Goal: Information Seeking & Learning: Find specific fact

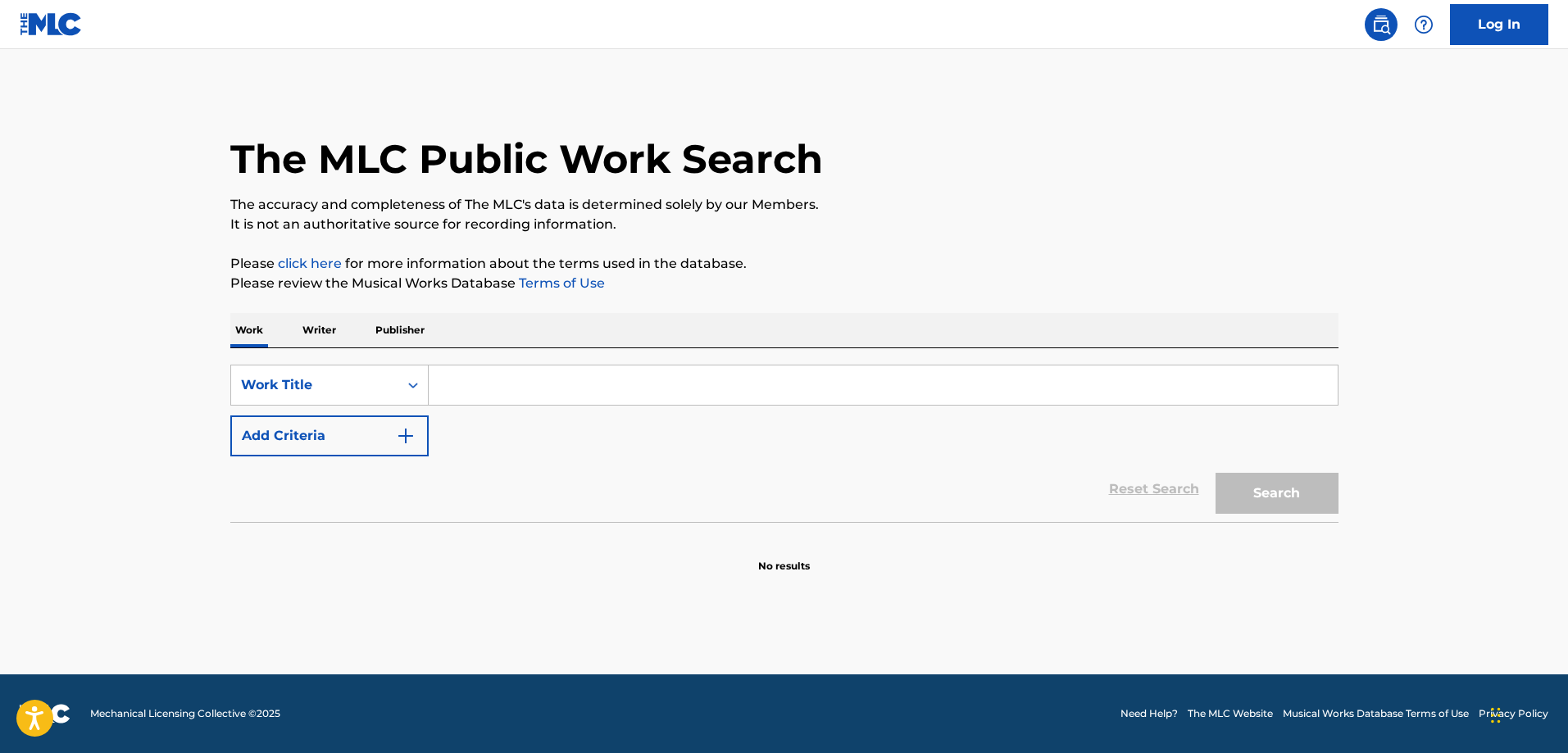
click at [513, 385] on input "Search Form" at bounding box center [883, 385] width 908 height 40
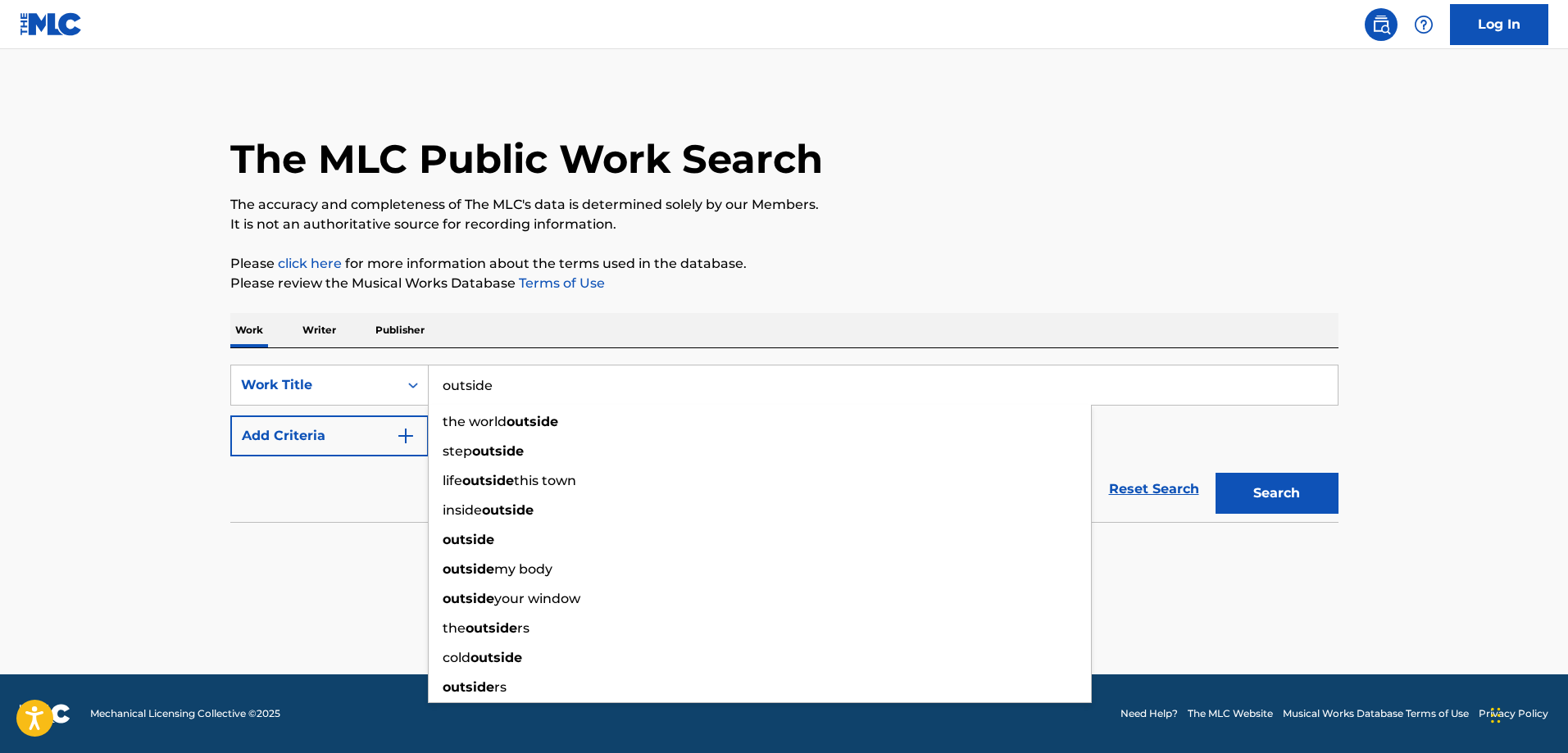
type input "outside"
click at [314, 455] on button "Add Criteria" at bounding box center [329, 436] width 198 height 41
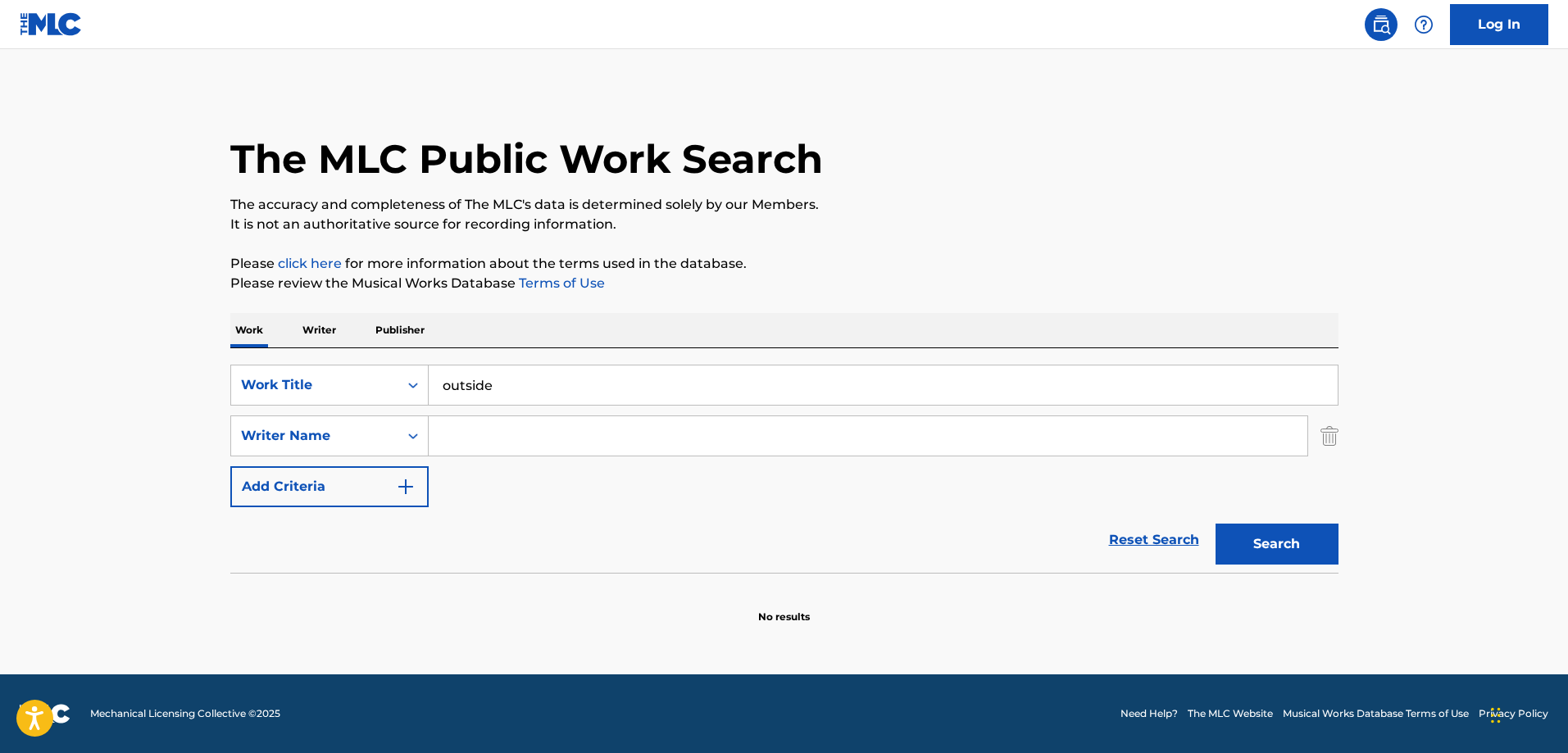
click at [530, 441] on input "Search Form" at bounding box center [868, 436] width 879 height 40
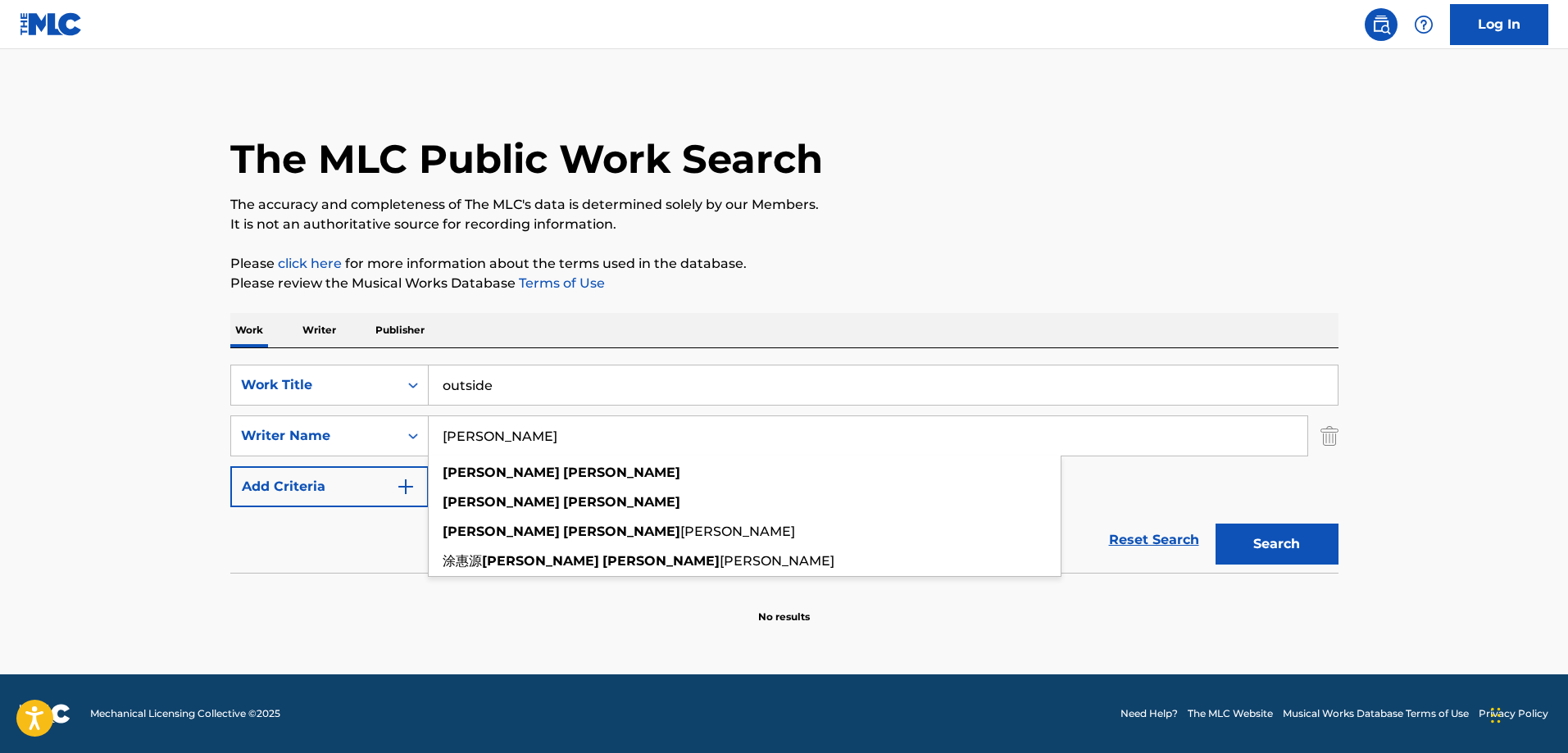
type input "[PERSON_NAME]"
click at [132, 470] on main "The MLC Public Work Search The accuracy and completeness of The MLC's data is d…" at bounding box center [784, 362] width 1568 height 625
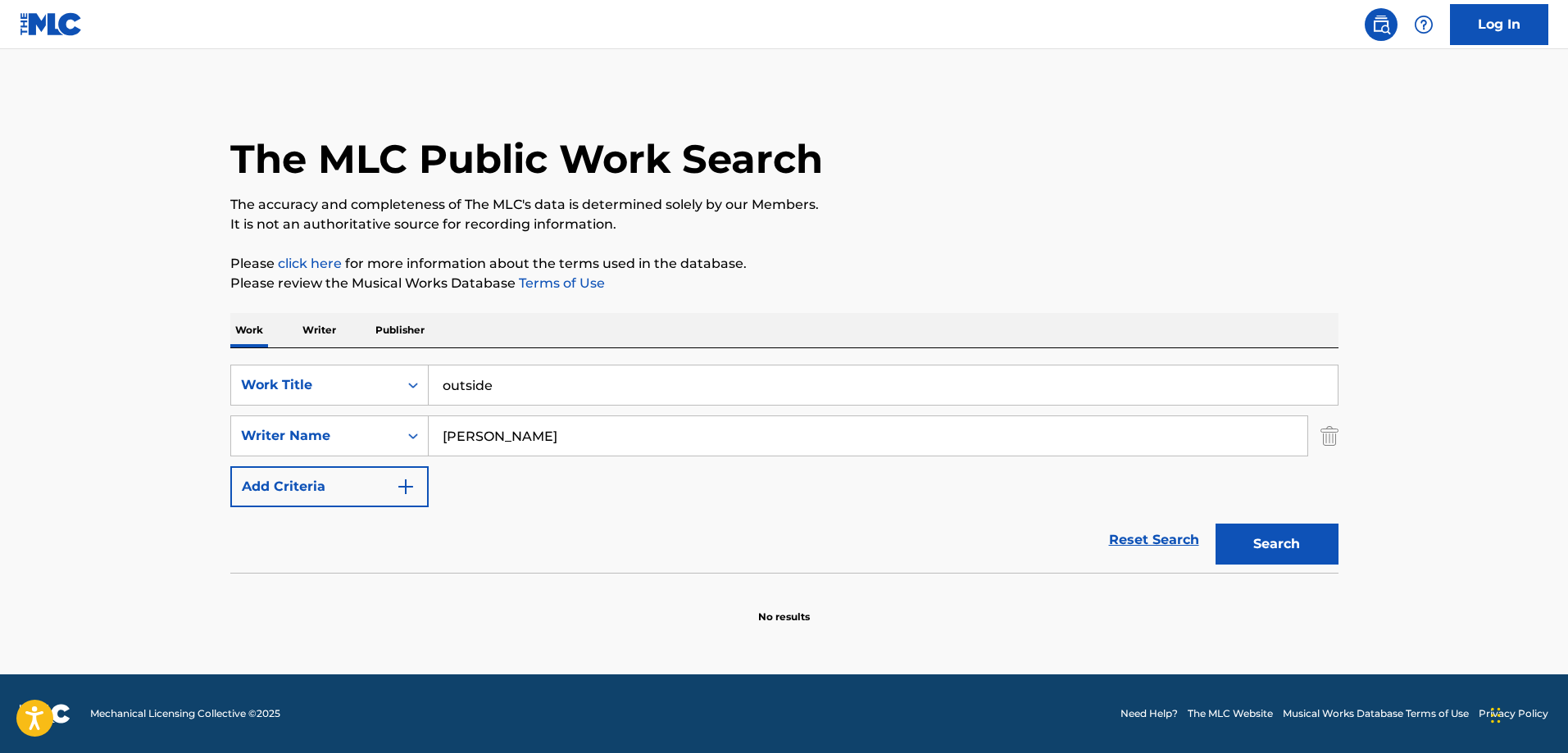
click at [1241, 534] on button "Search" at bounding box center [1277, 544] width 123 height 41
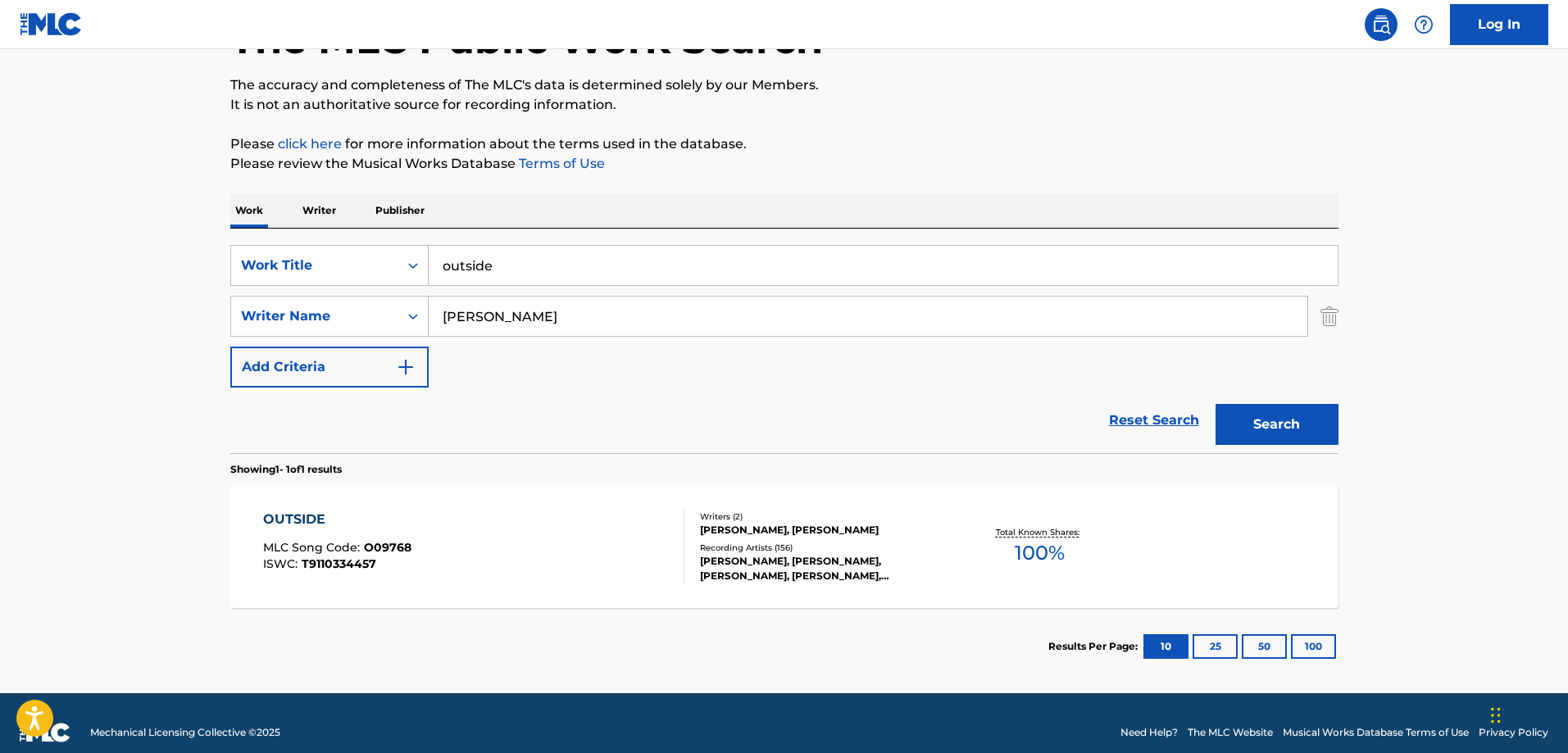
scroll to position [139, 0]
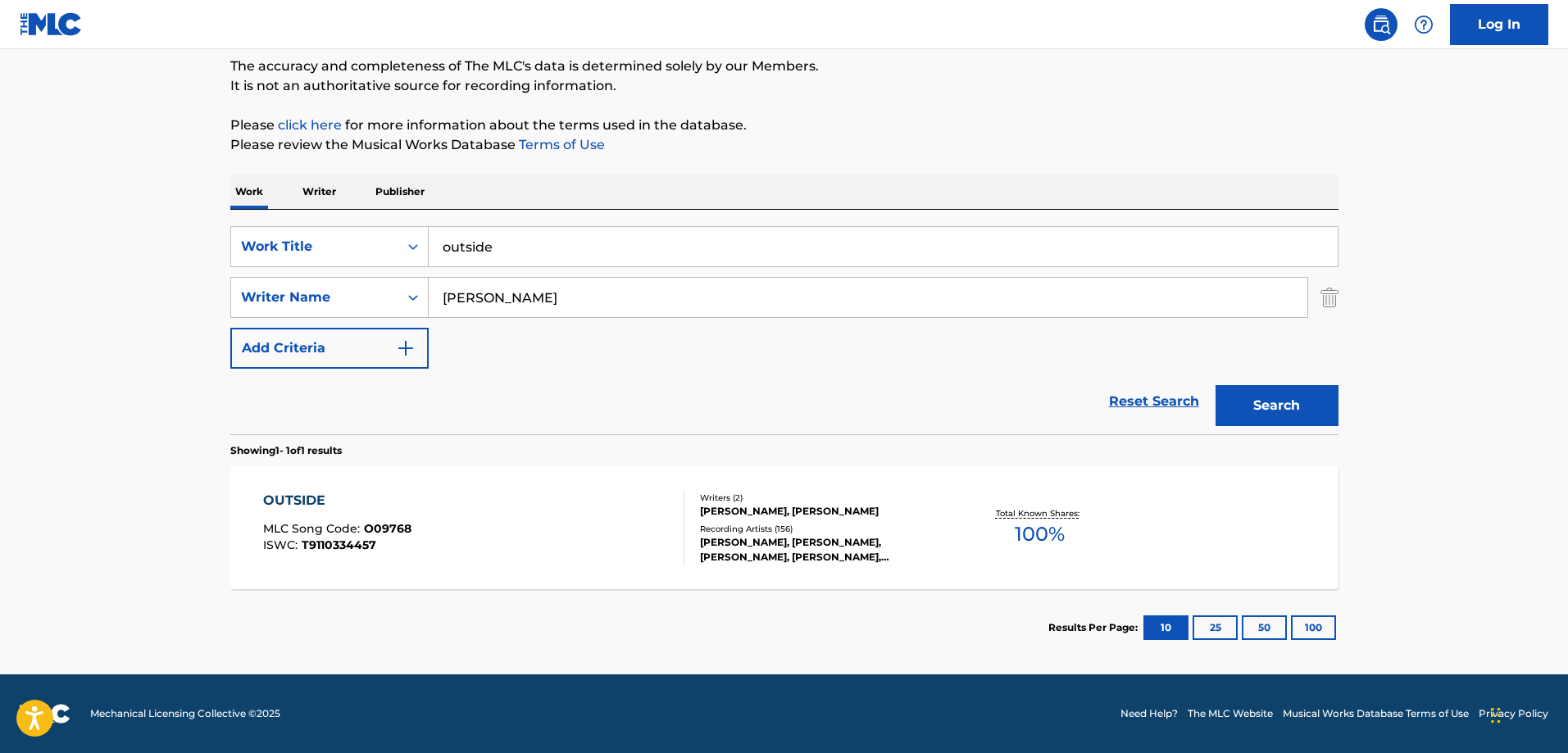
click at [302, 500] on div "OUTSIDE" at bounding box center [337, 500] width 148 height 19
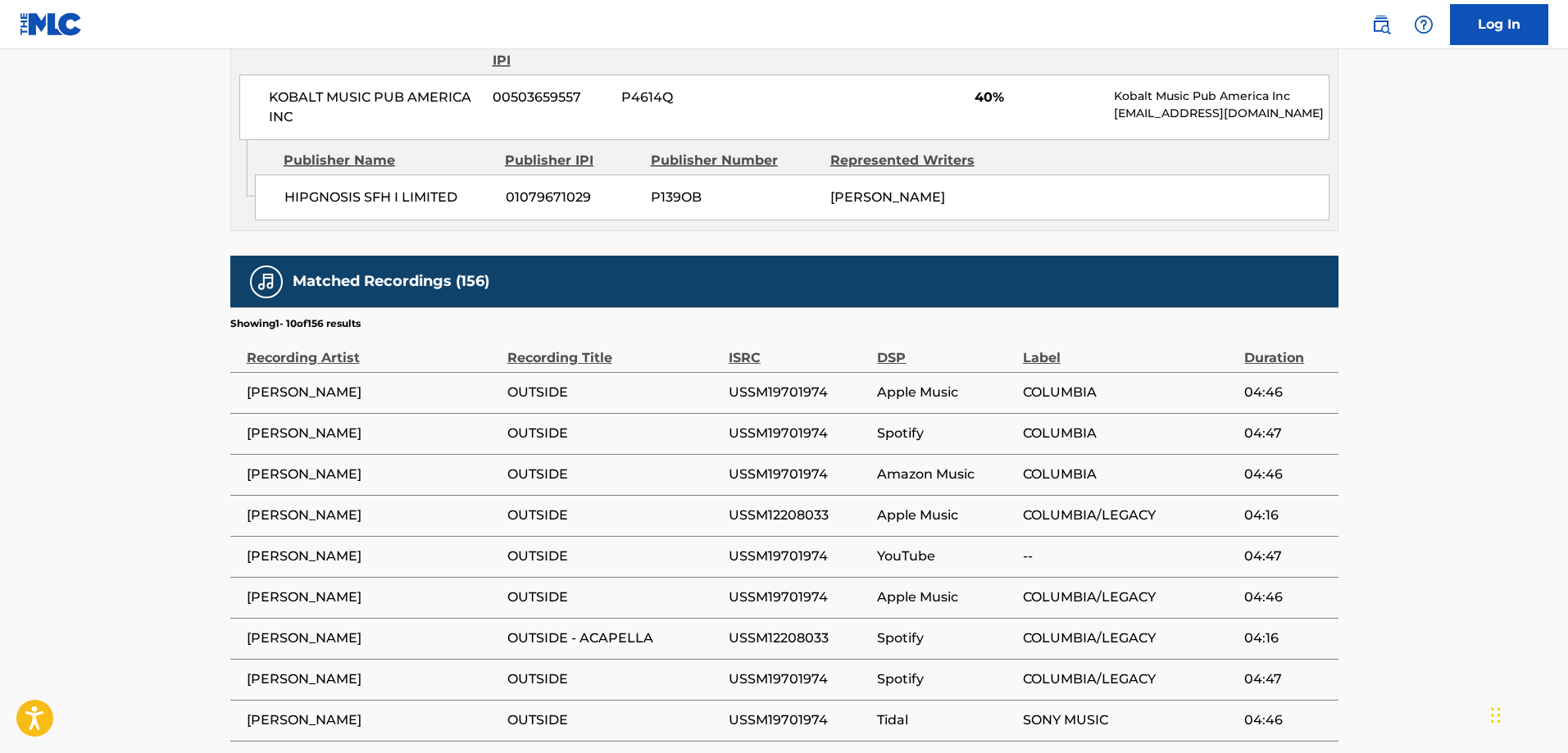
scroll to position [1639, 0]
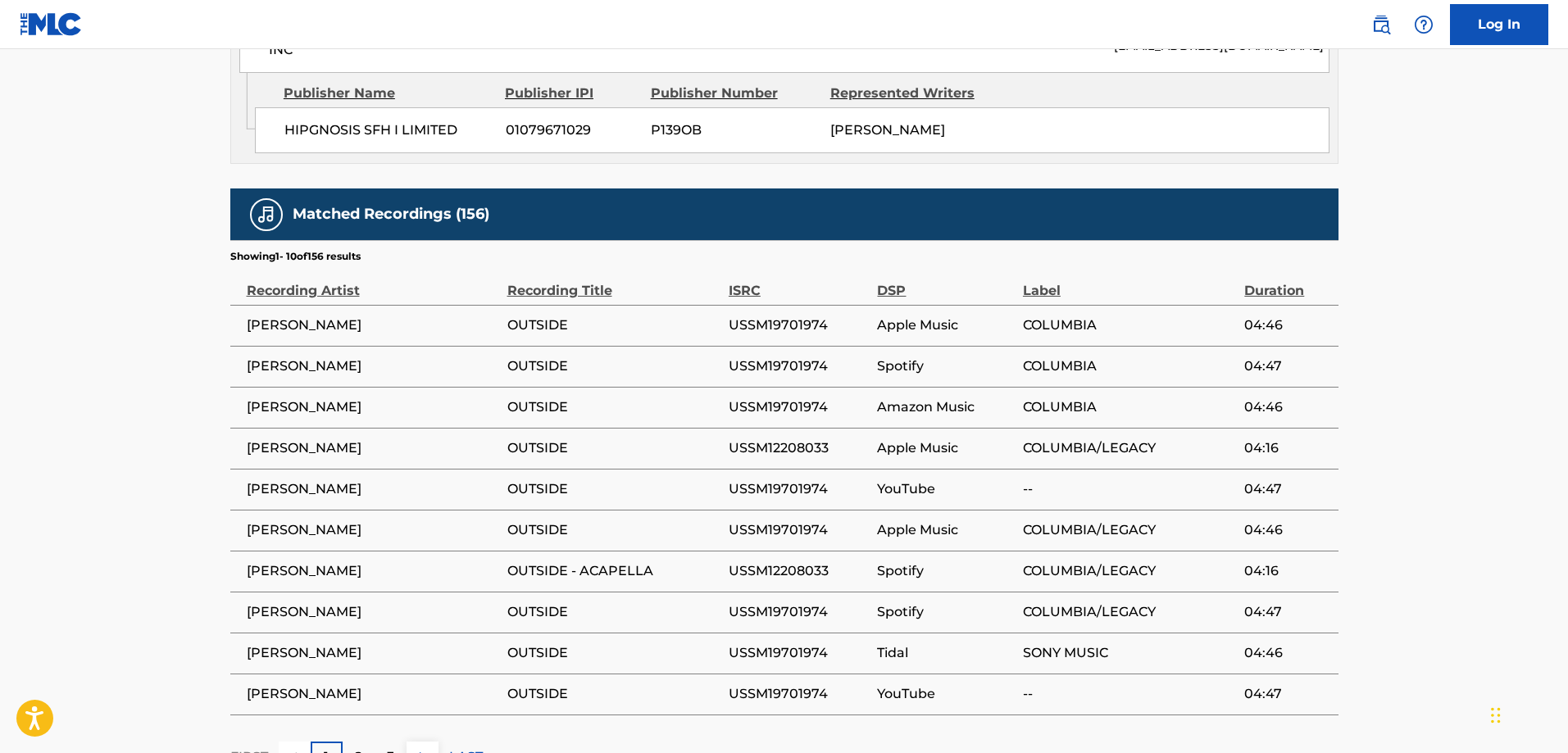
click at [362, 747] on p "2" at bounding box center [359, 757] width 7 height 19
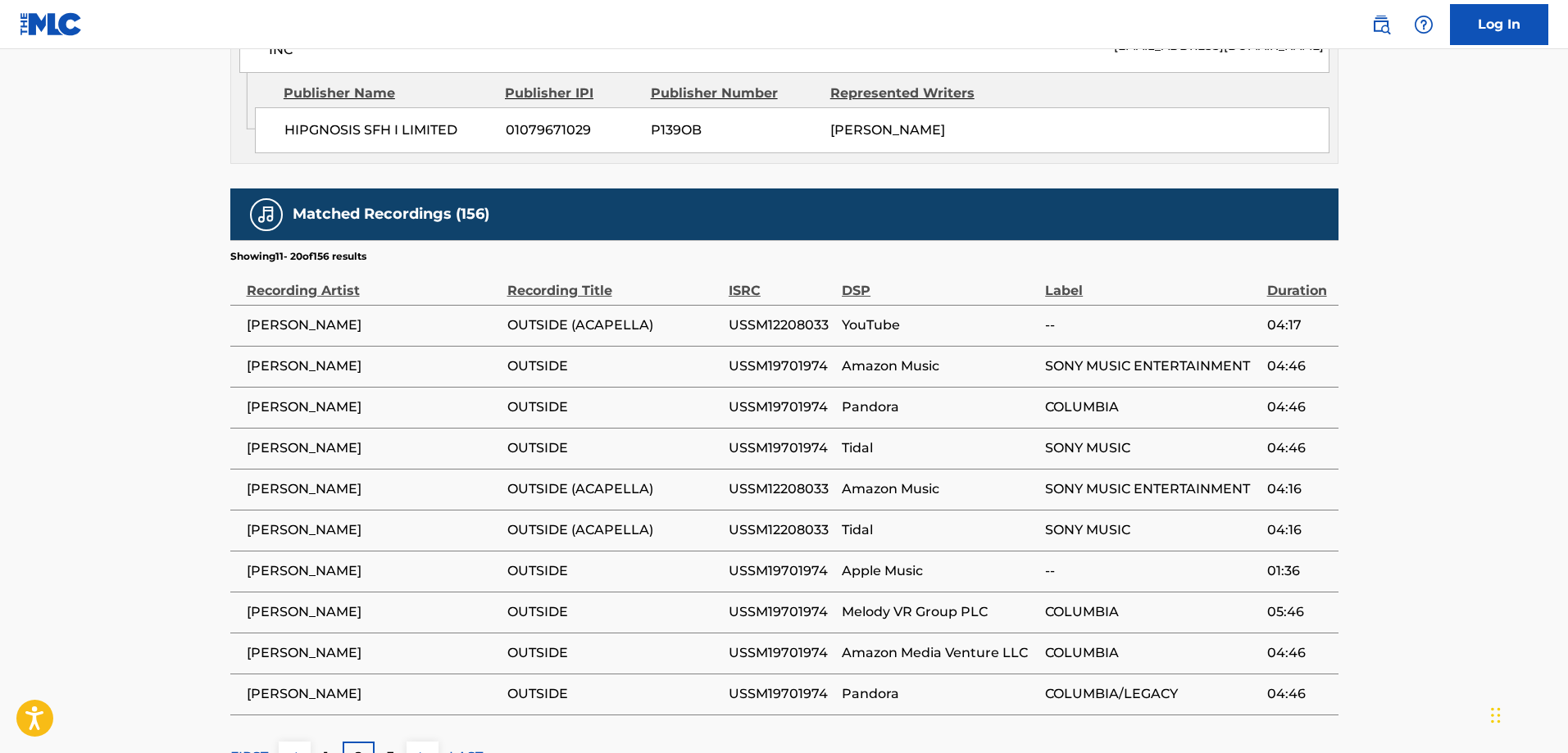
click at [388, 747] on p "3" at bounding box center [390, 757] width 7 height 19
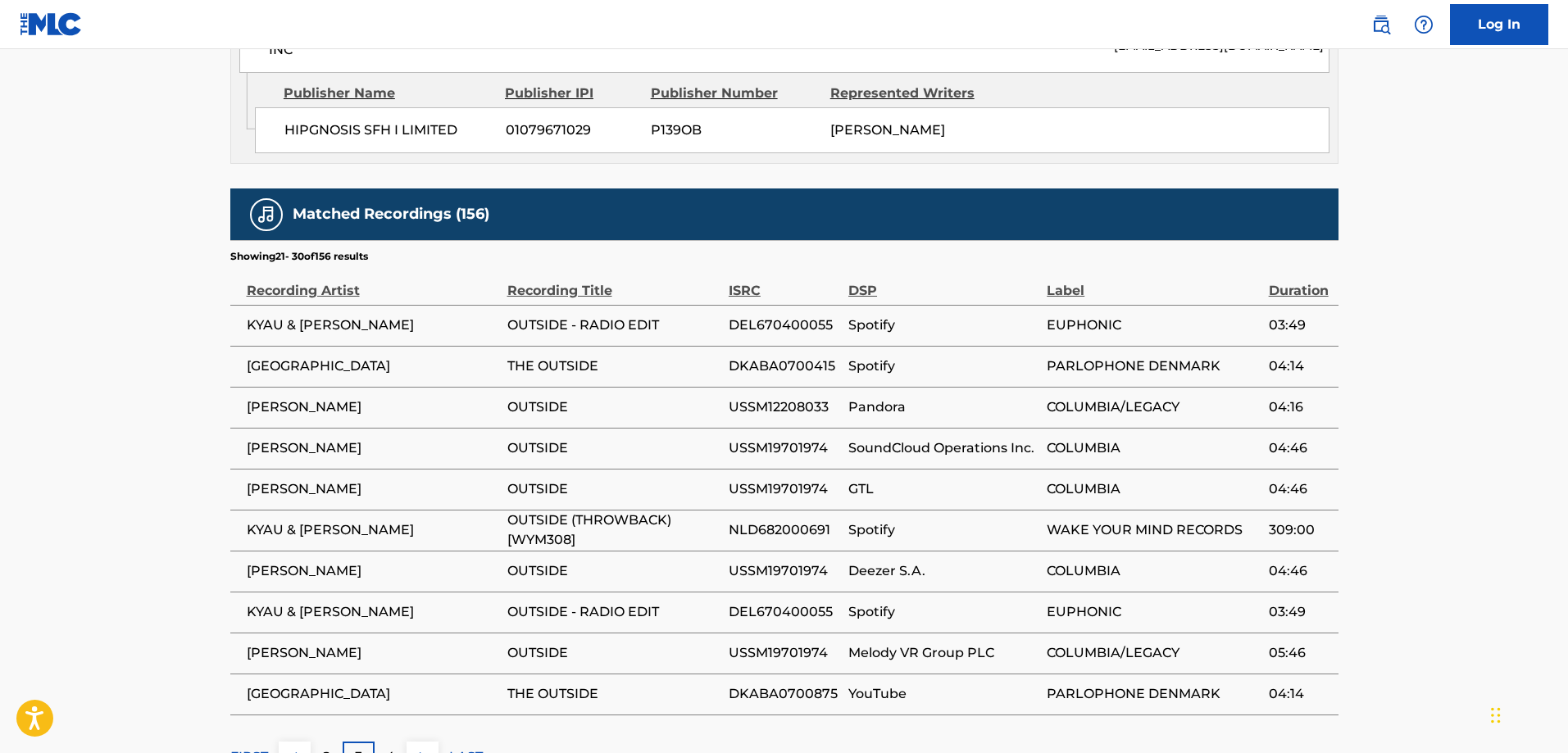
click at [384, 742] on div "4" at bounding box center [390, 758] width 32 height 32
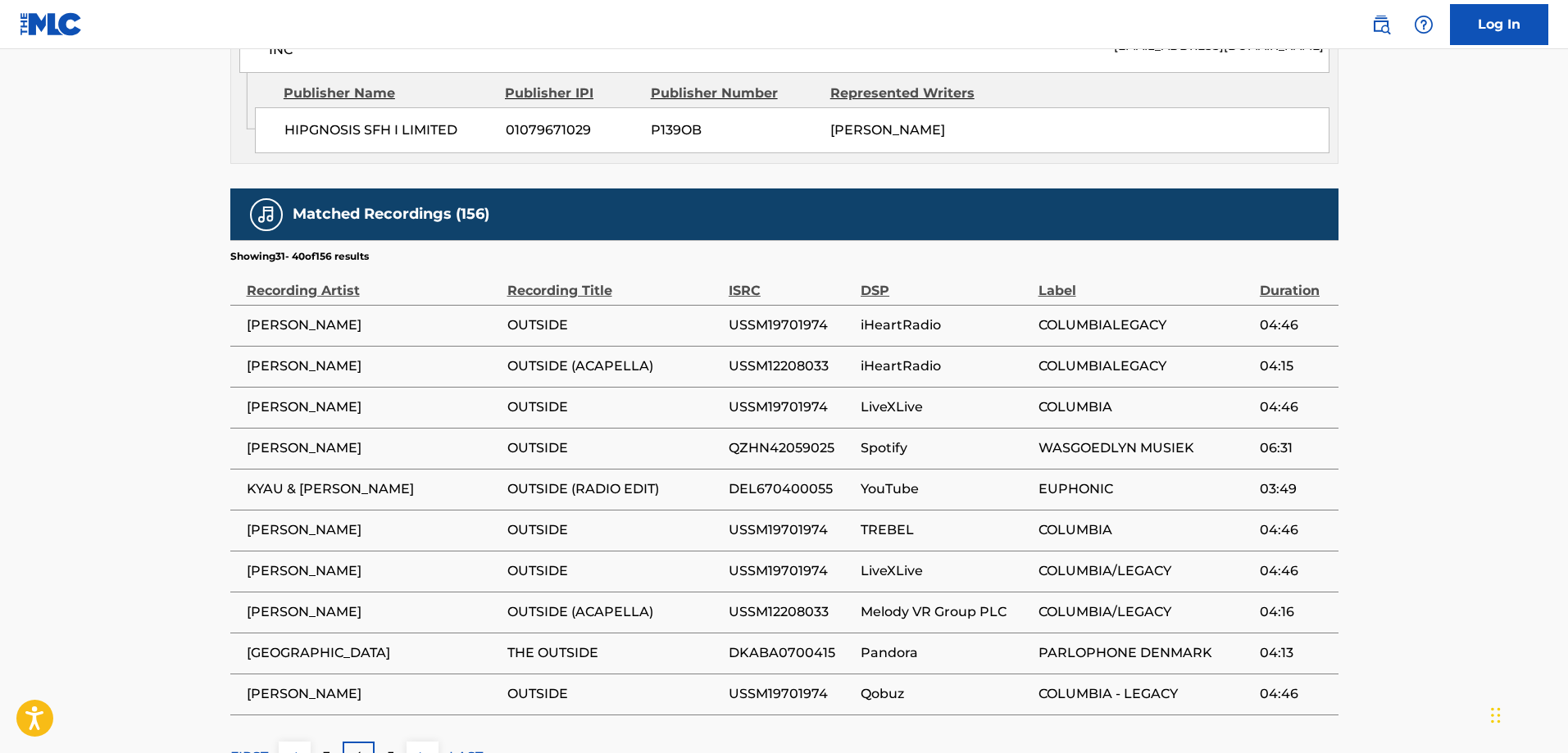
click at [383, 742] on div "5" at bounding box center [390, 758] width 32 height 32
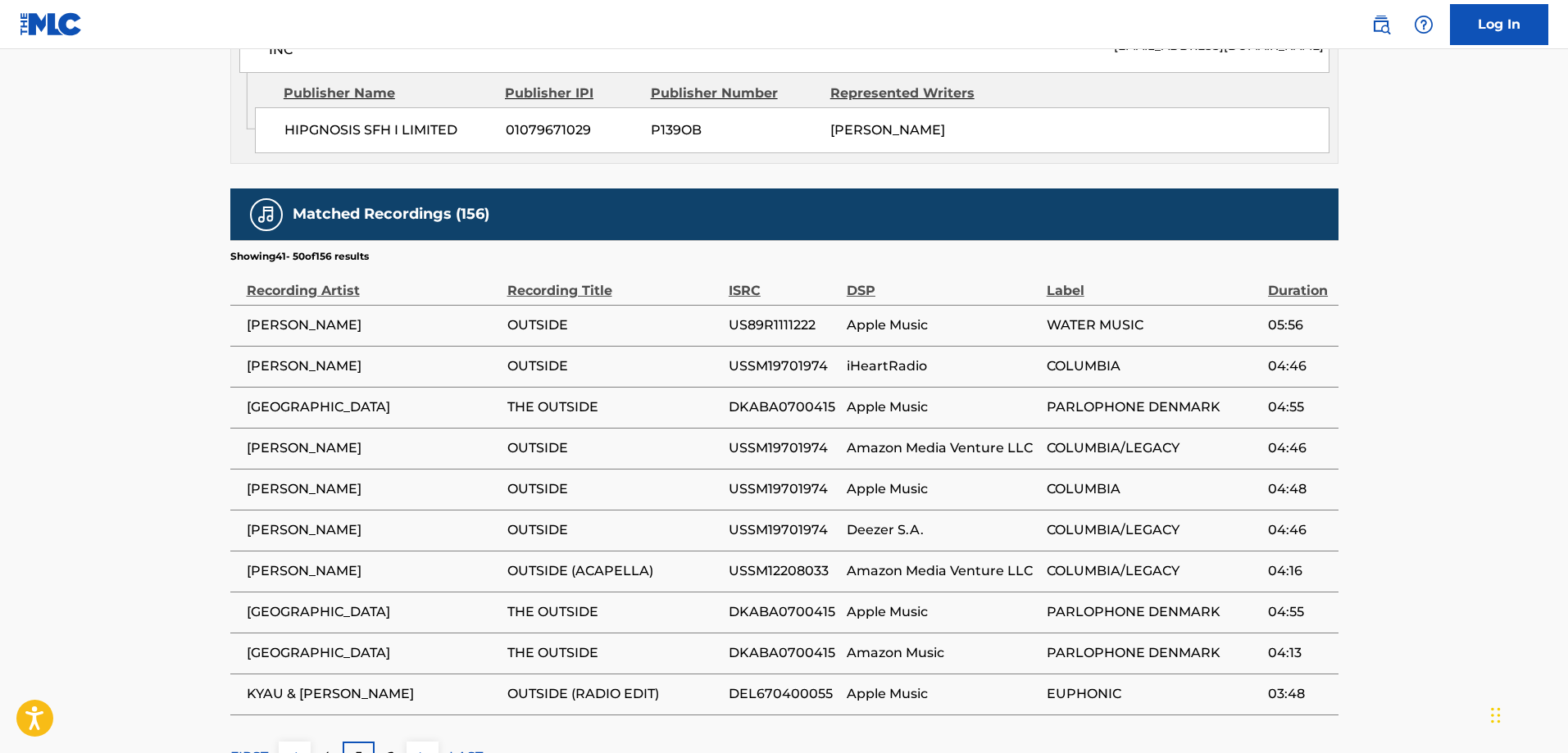
click at [382, 742] on div "6" at bounding box center [390, 758] width 32 height 32
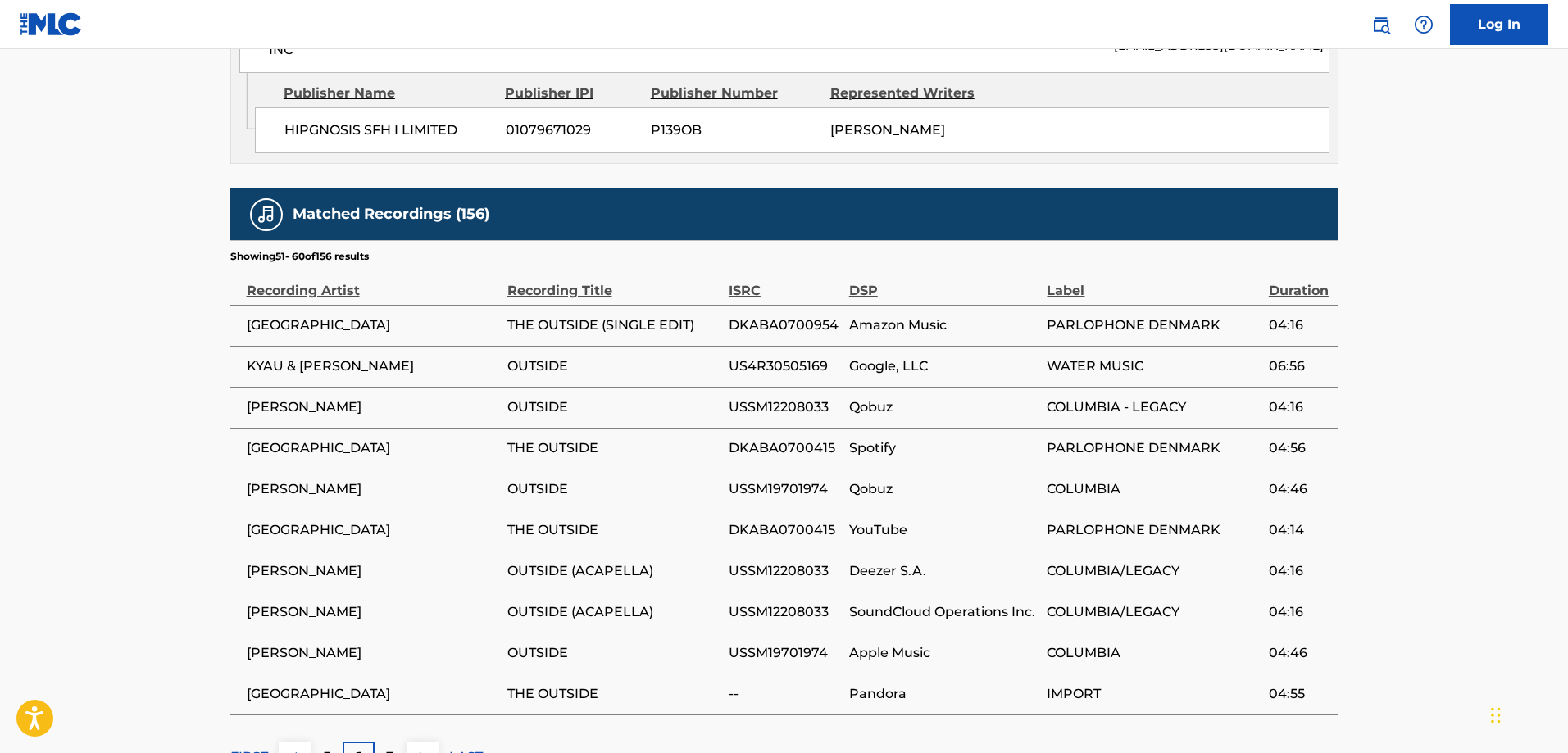
click at [388, 747] on p "7" at bounding box center [389, 757] width 8 height 19
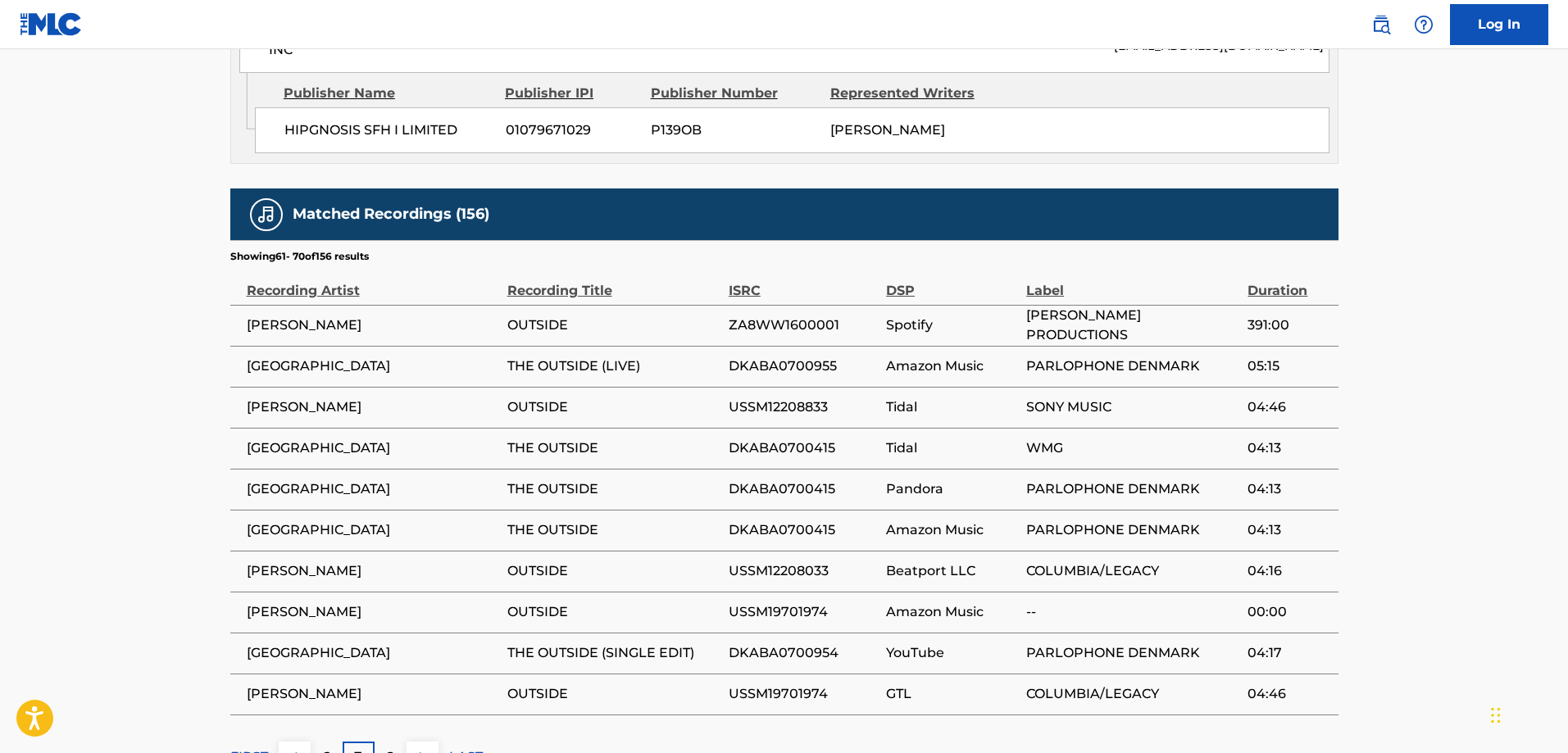
click at [389, 747] on p "8" at bounding box center [389, 757] width 8 height 19
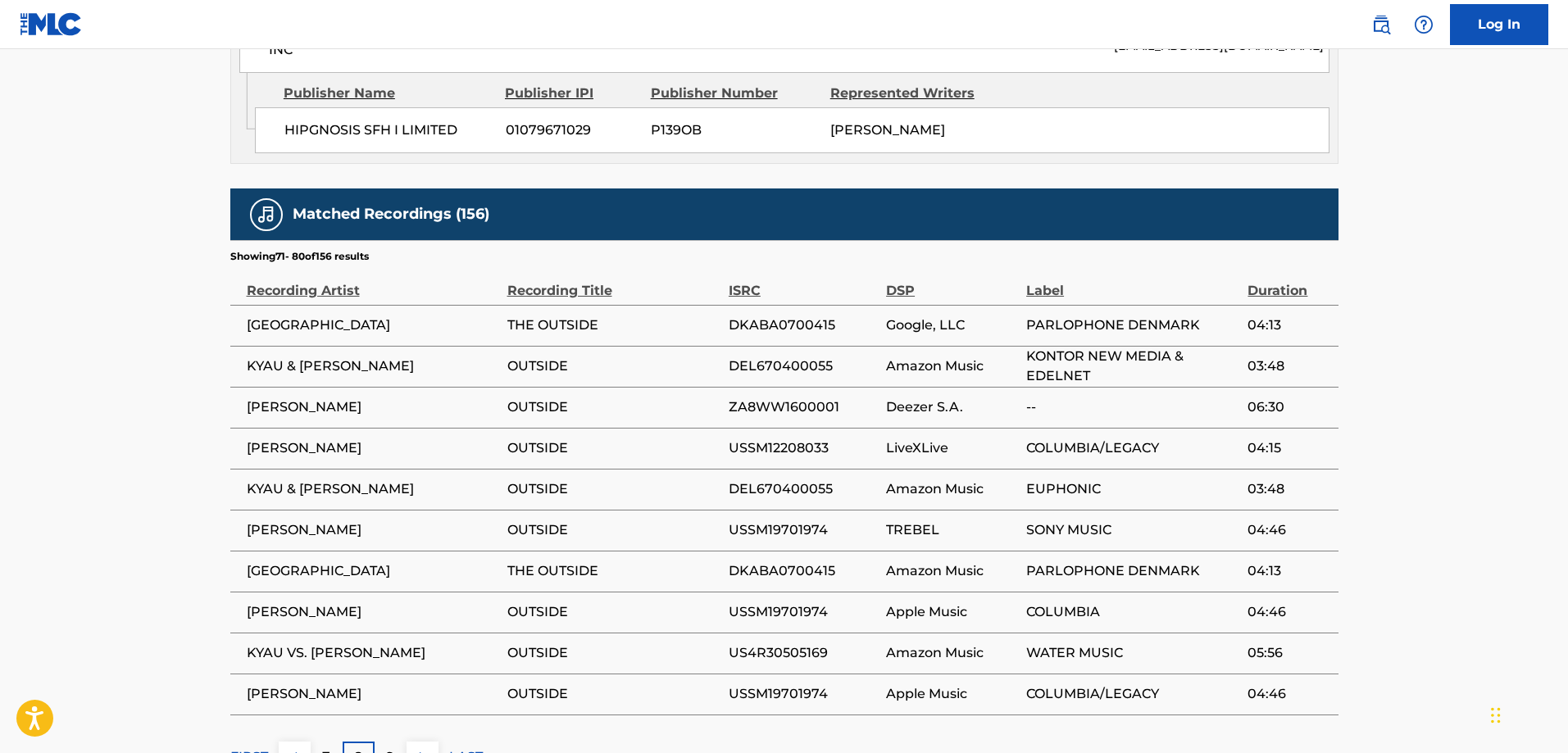
click at [397, 742] on div "9" at bounding box center [390, 758] width 32 height 32
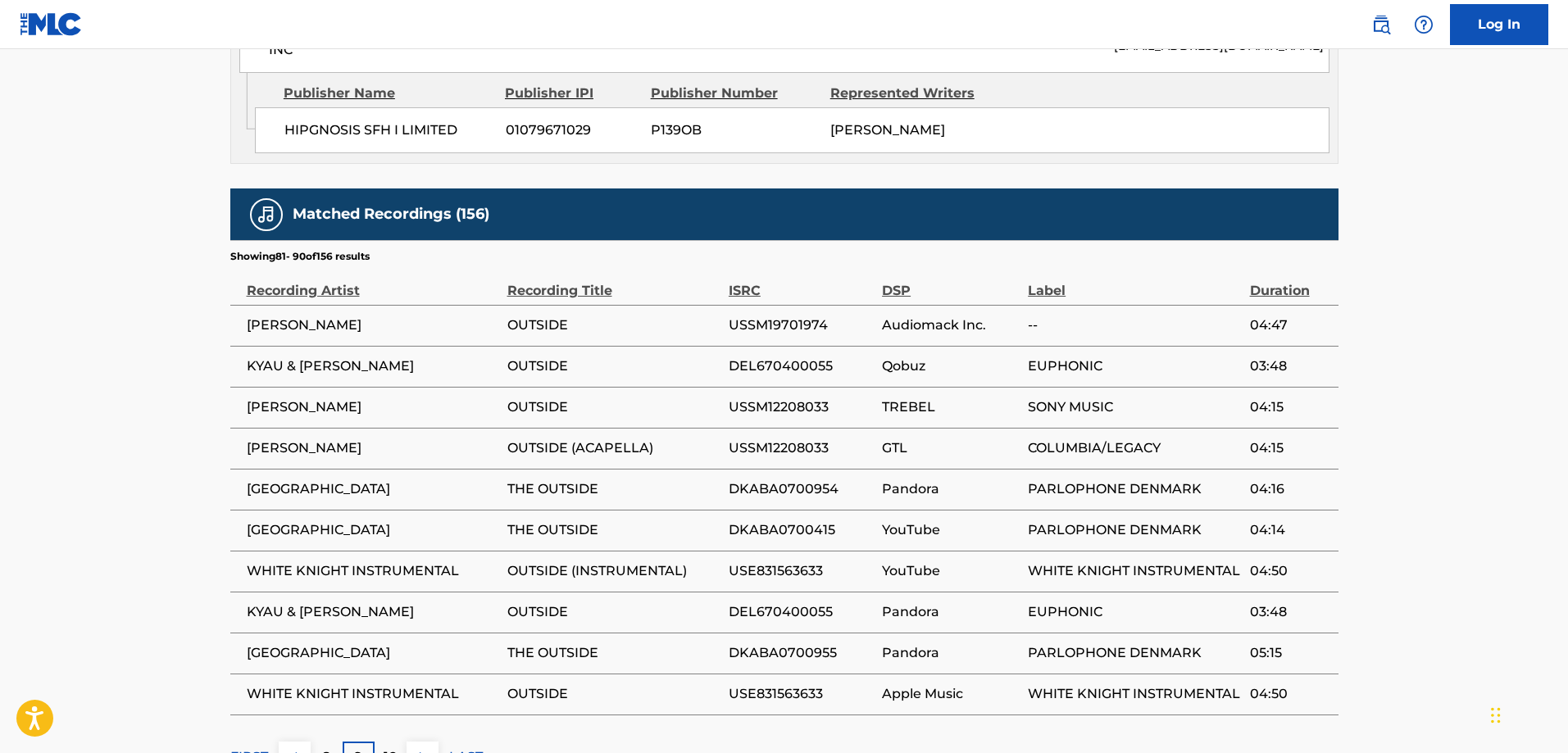
click at [377, 742] on div "10" at bounding box center [390, 758] width 32 height 32
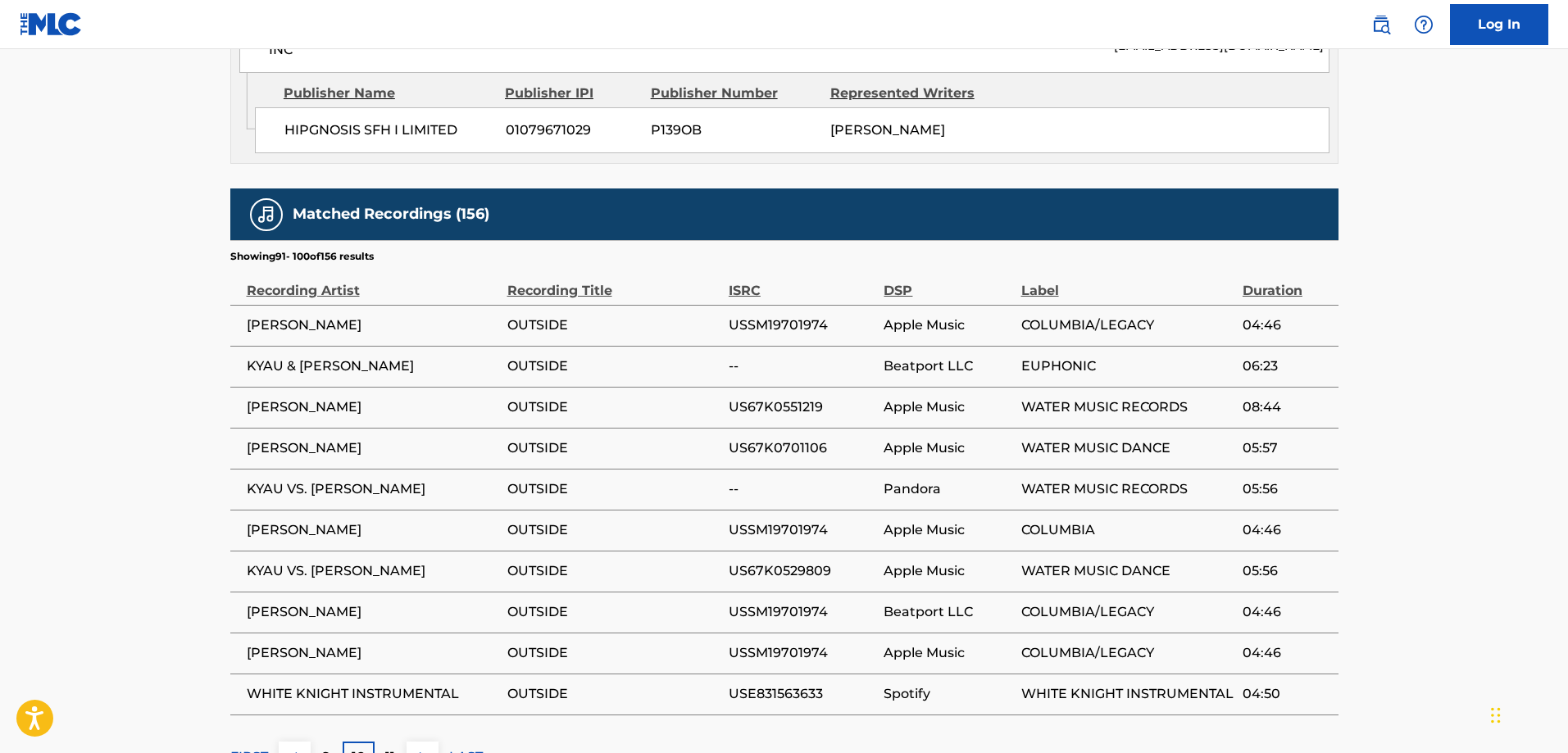
click at [389, 747] on p "11" at bounding box center [389, 757] width 10 height 19
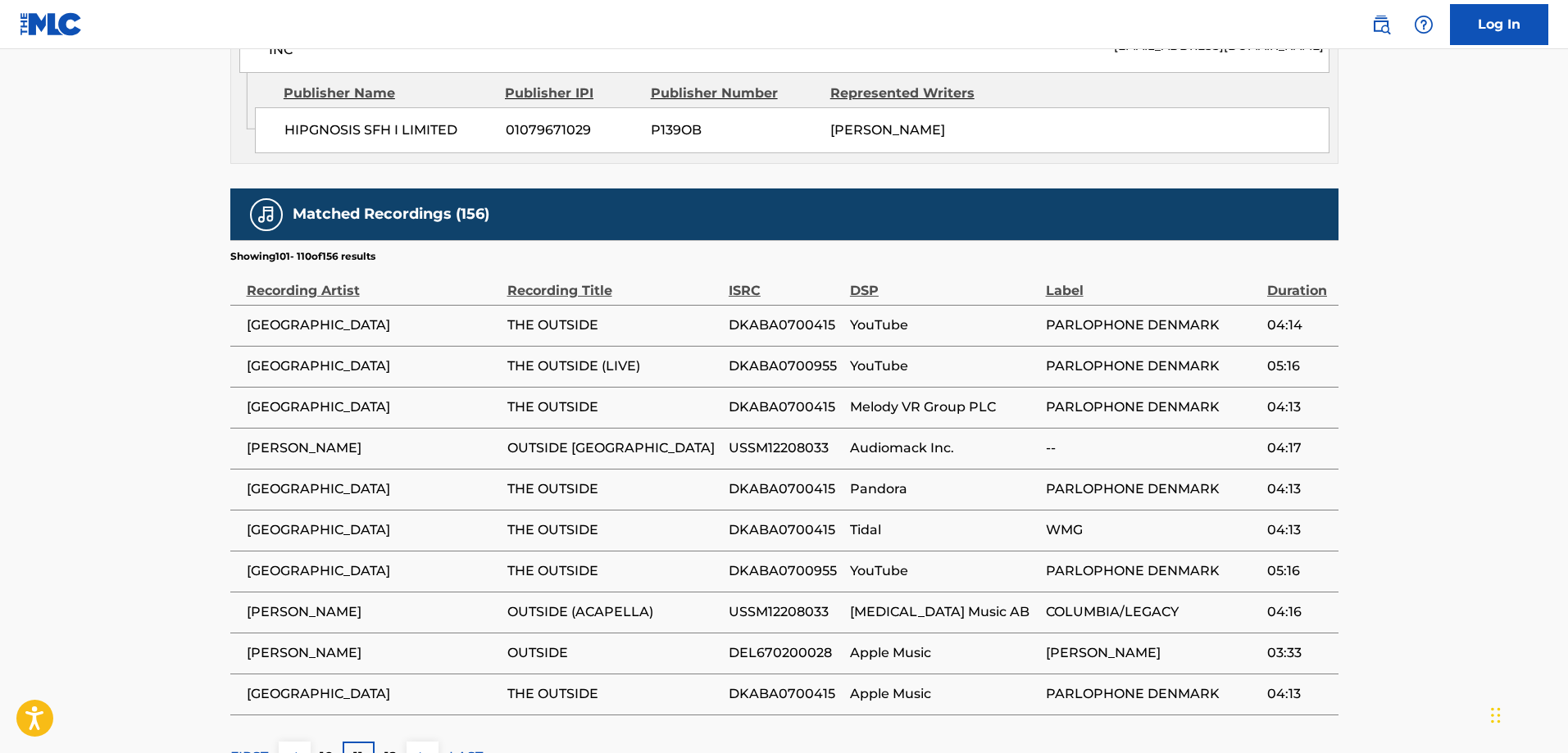
click at [386, 747] on p "12" at bounding box center [389, 757] width 12 height 19
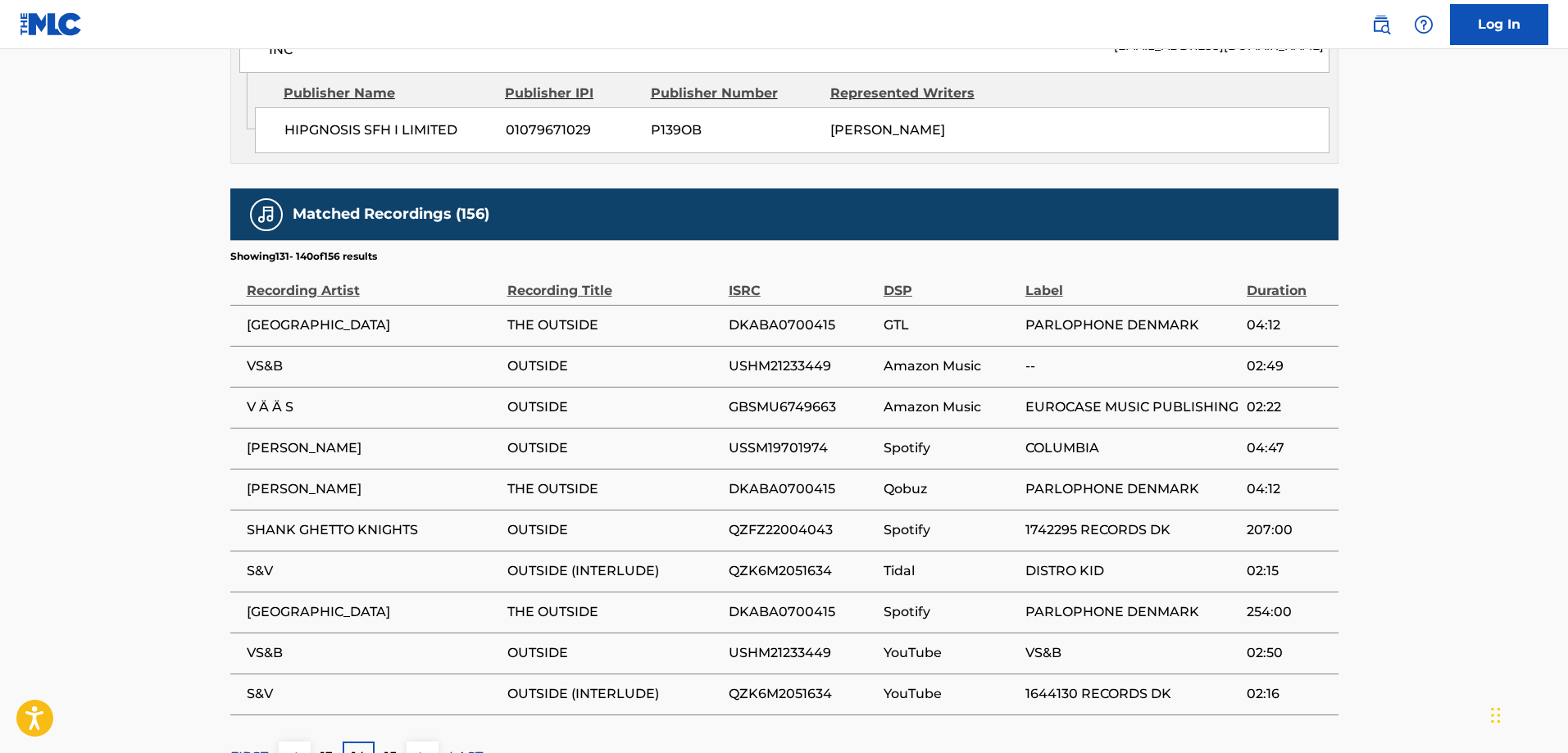
click at [383, 742] on div "15" at bounding box center [390, 758] width 32 height 32
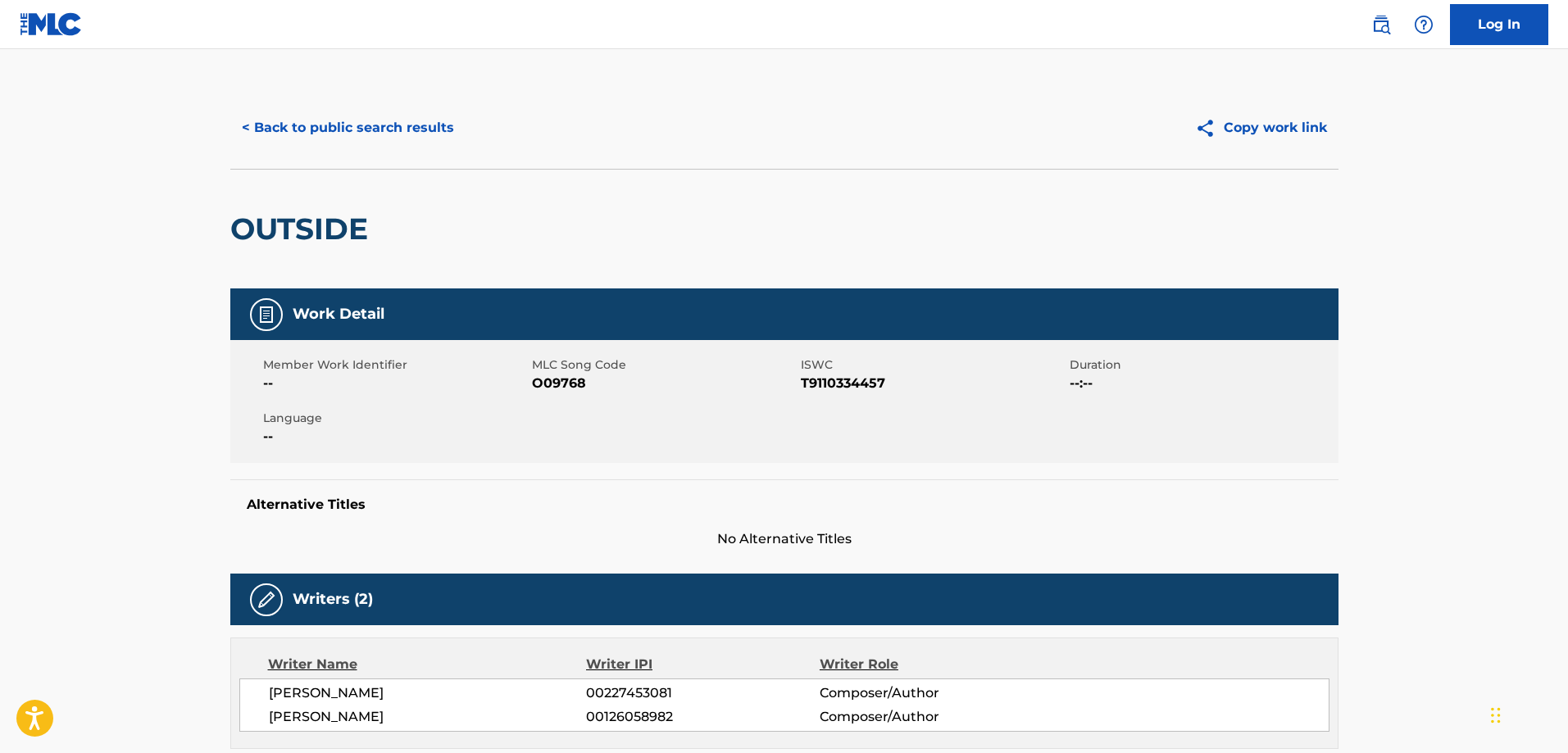
scroll to position [0, 0]
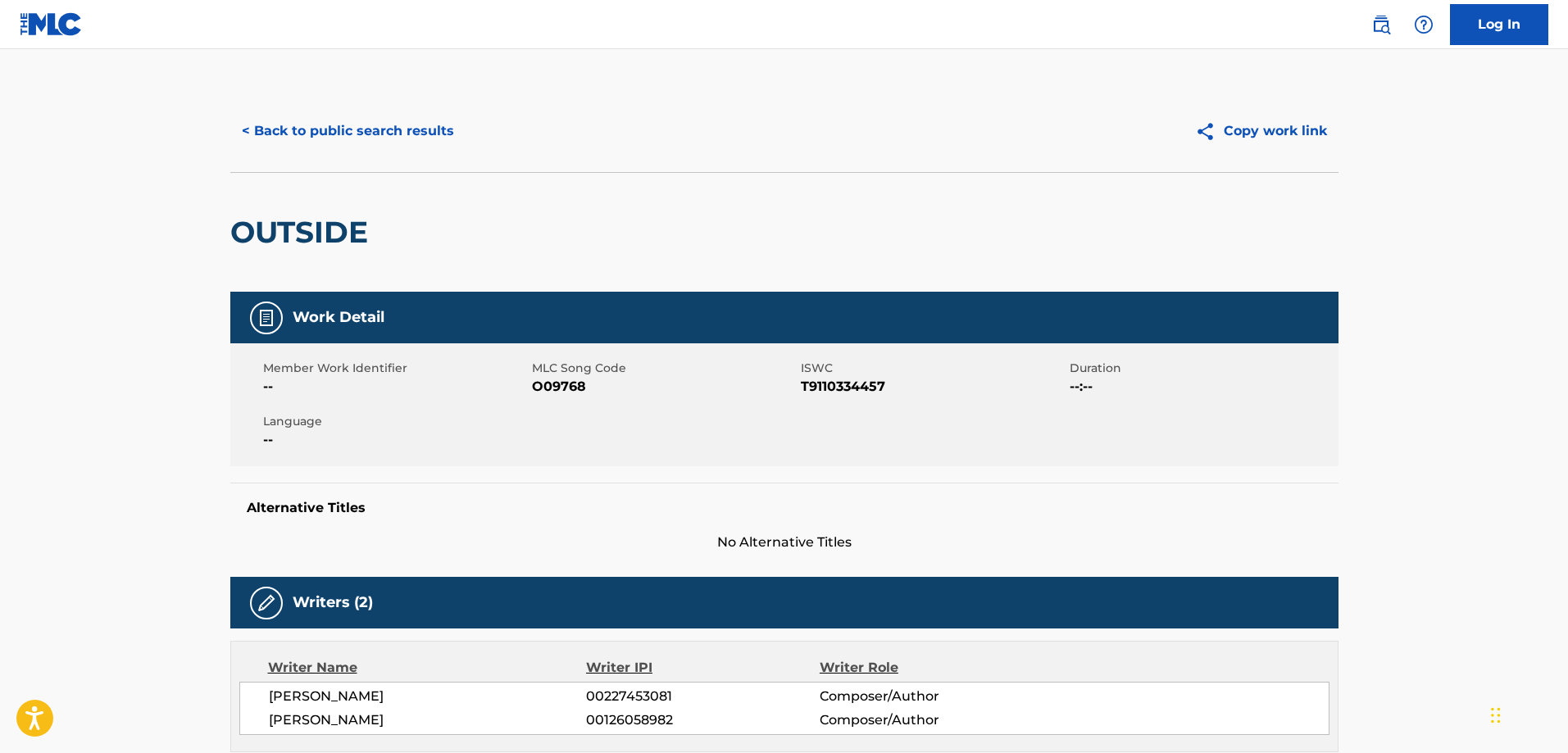
click at [275, 130] on button "< Back to public search results" at bounding box center [348, 131] width 235 height 41
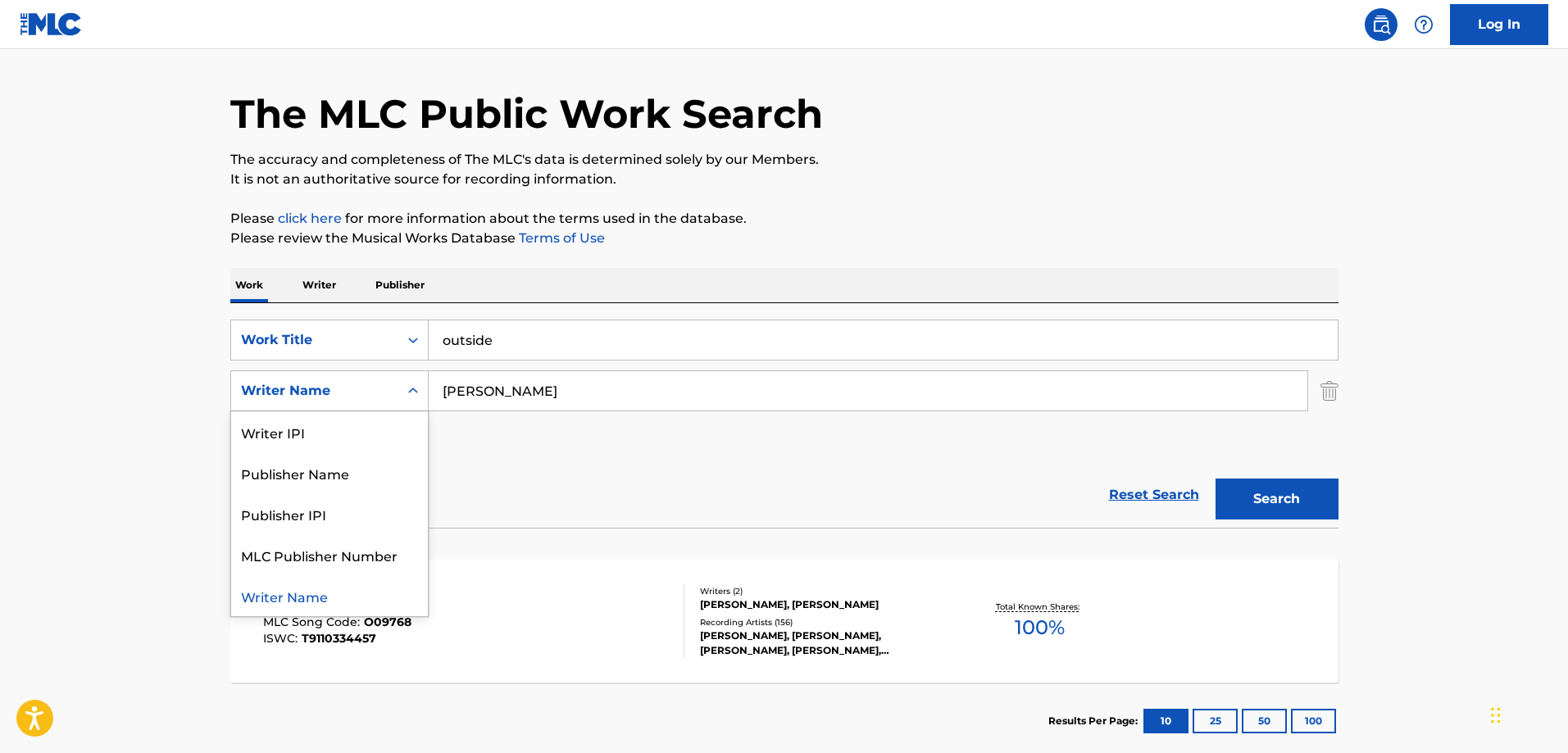
click at [396, 387] on div "Writer Name" at bounding box center [315, 391] width 167 height 31
click at [180, 426] on main "The MLC Public Work Search The accuracy and completeness of The MLC's data is d…" at bounding box center [784, 386] width 1568 height 764
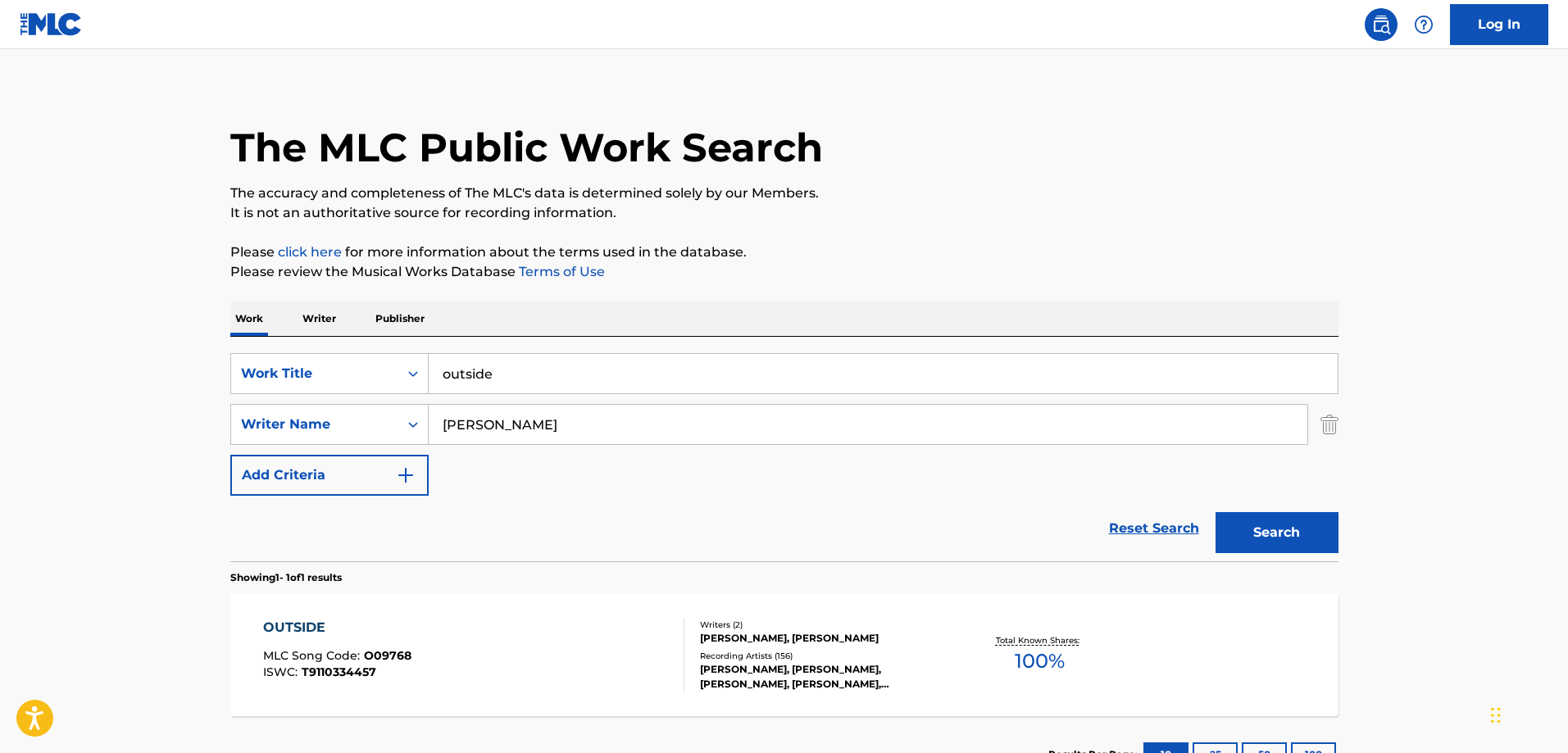
scroll to position [0, 0]
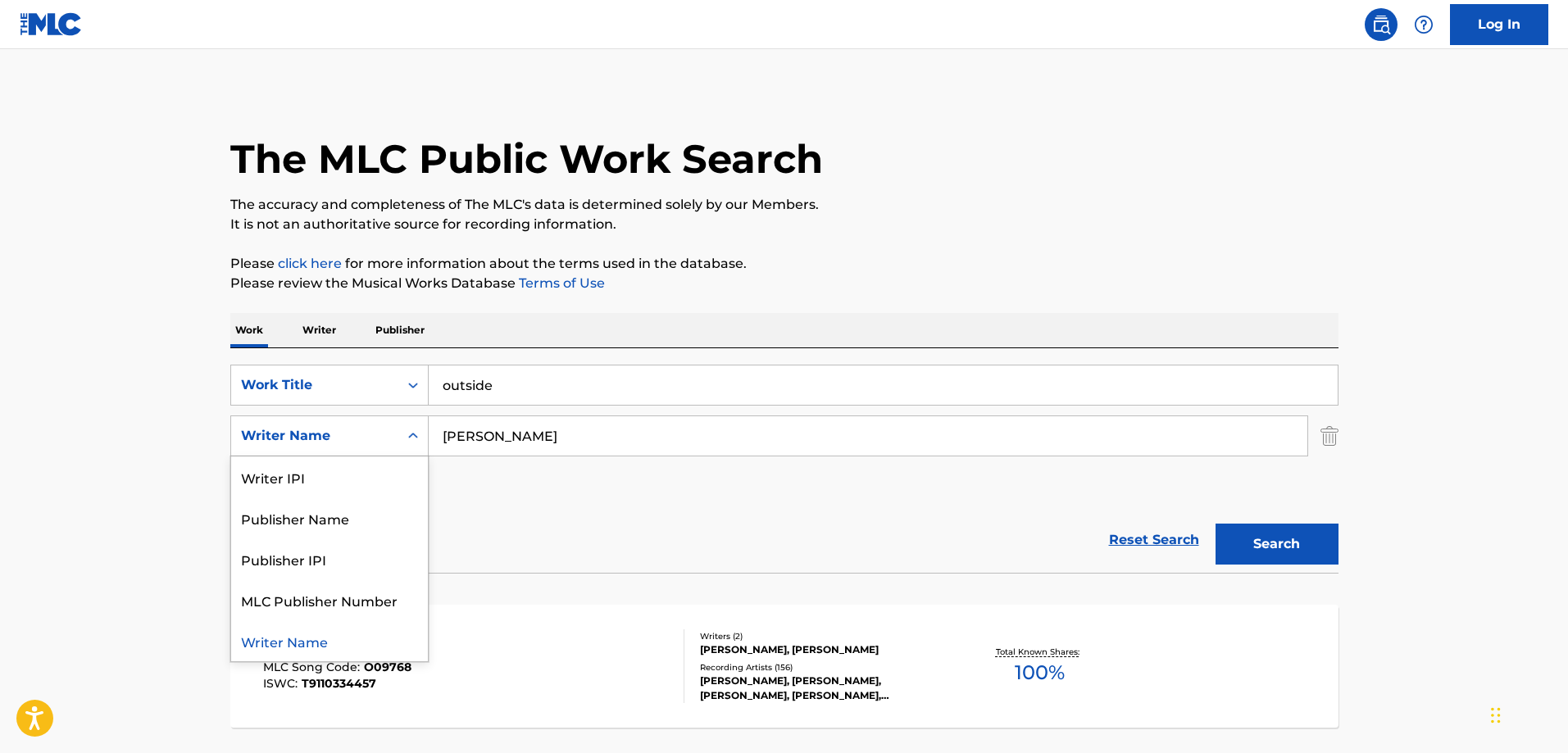
click at [399, 440] on div "Search Form" at bounding box center [414, 436] width 30 height 30
click at [160, 483] on main "The MLC Public Work Search The accuracy and completeness of The MLC's data is d…" at bounding box center [784, 431] width 1568 height 764
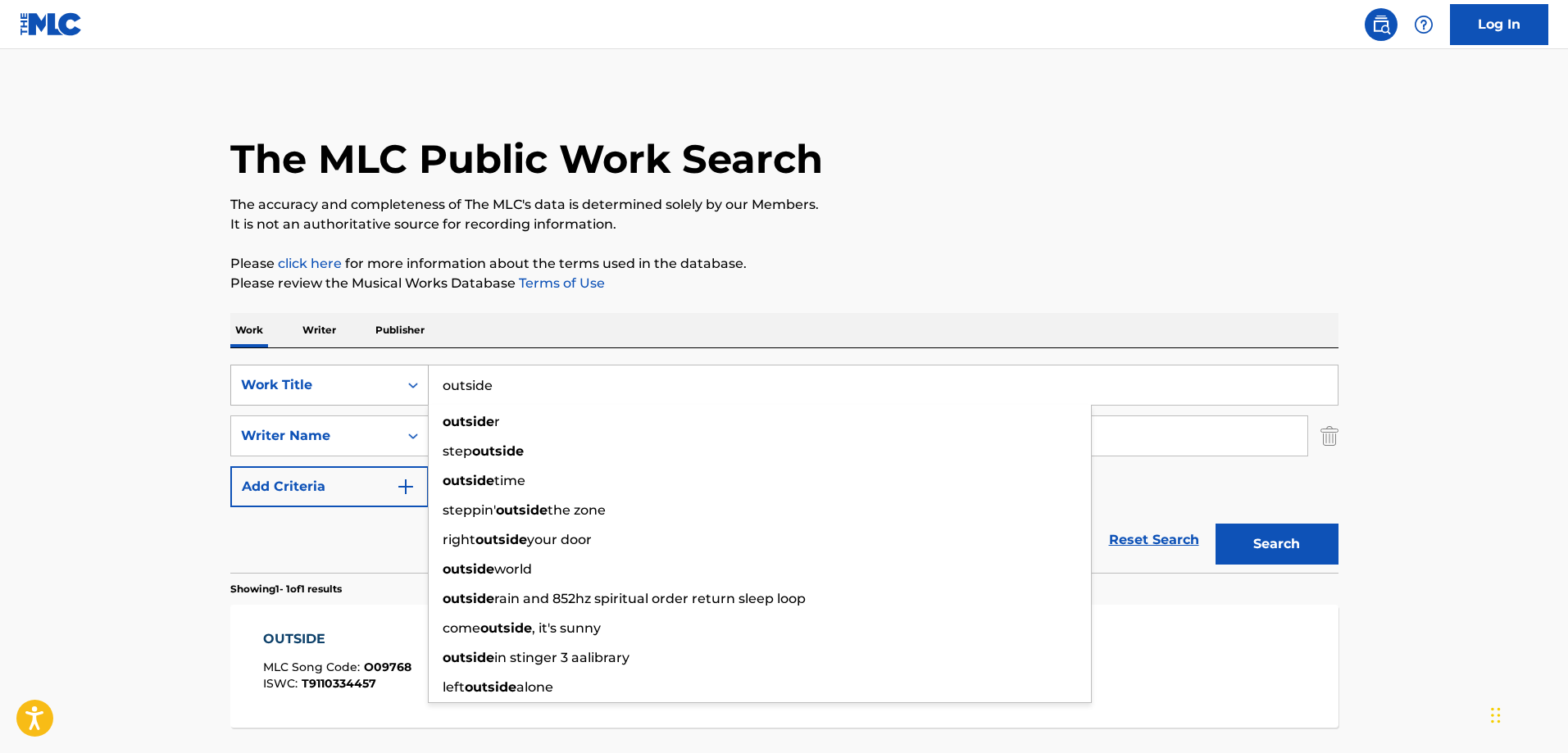
drag, startPoint x: 506, startPoint y: 379, endPoint x: 413, endPoint y: 374, distance: 93.1
click at [413, 374] on div "SearchWithCriteriab8fca624-9100-41de-ab3a-dd6f80598581 Work Title outside outsi…" at bounding box center [784, 385] width 1108 height 41
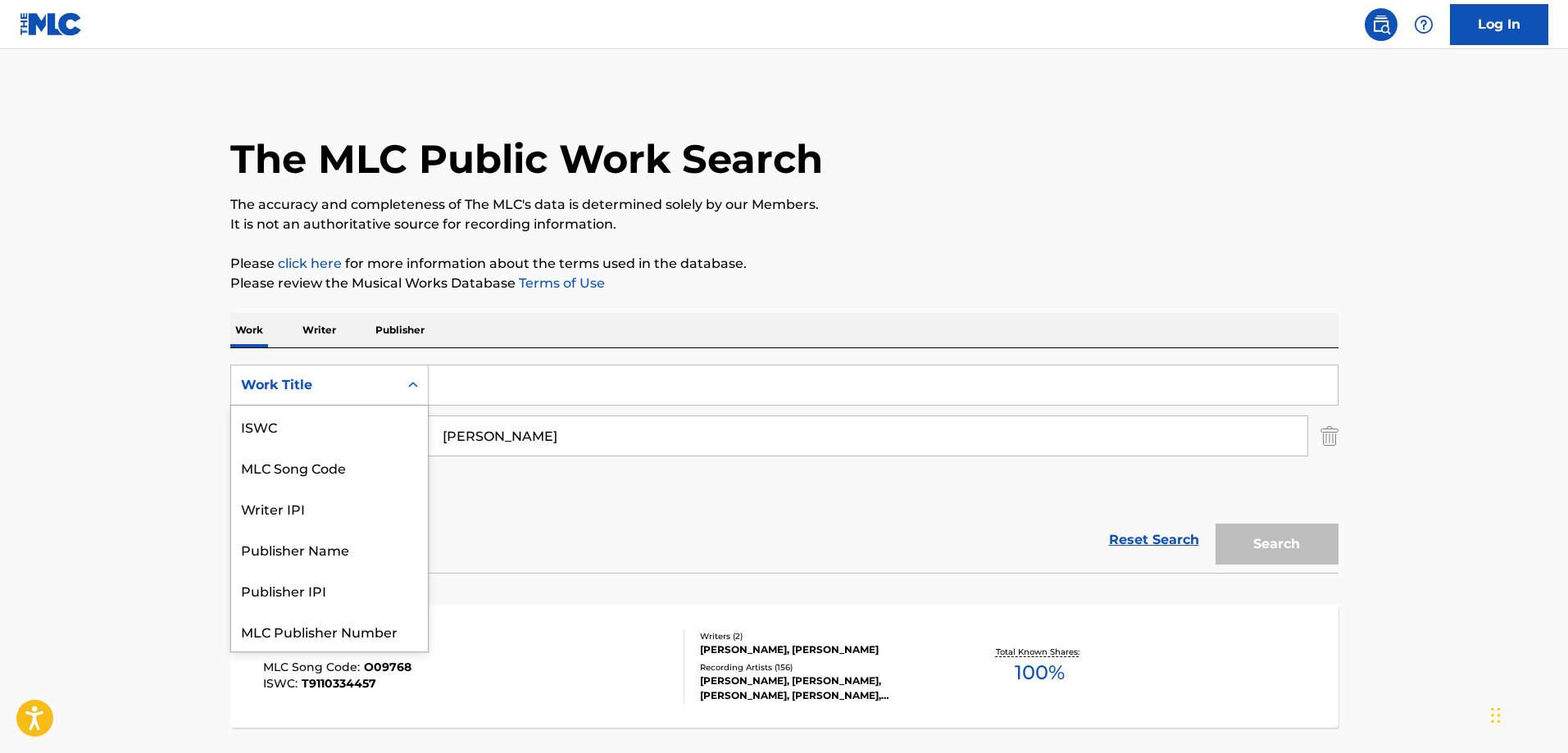
click at [345, 392] on div "Work Title" at bounding box center [314, 385] width 147 height 19
click at [123, 411] on main "The MLC Public Work Search The accuracy and completeness of The MLC's data is d…" at bounding box center [784, 431] width 1568 height 764
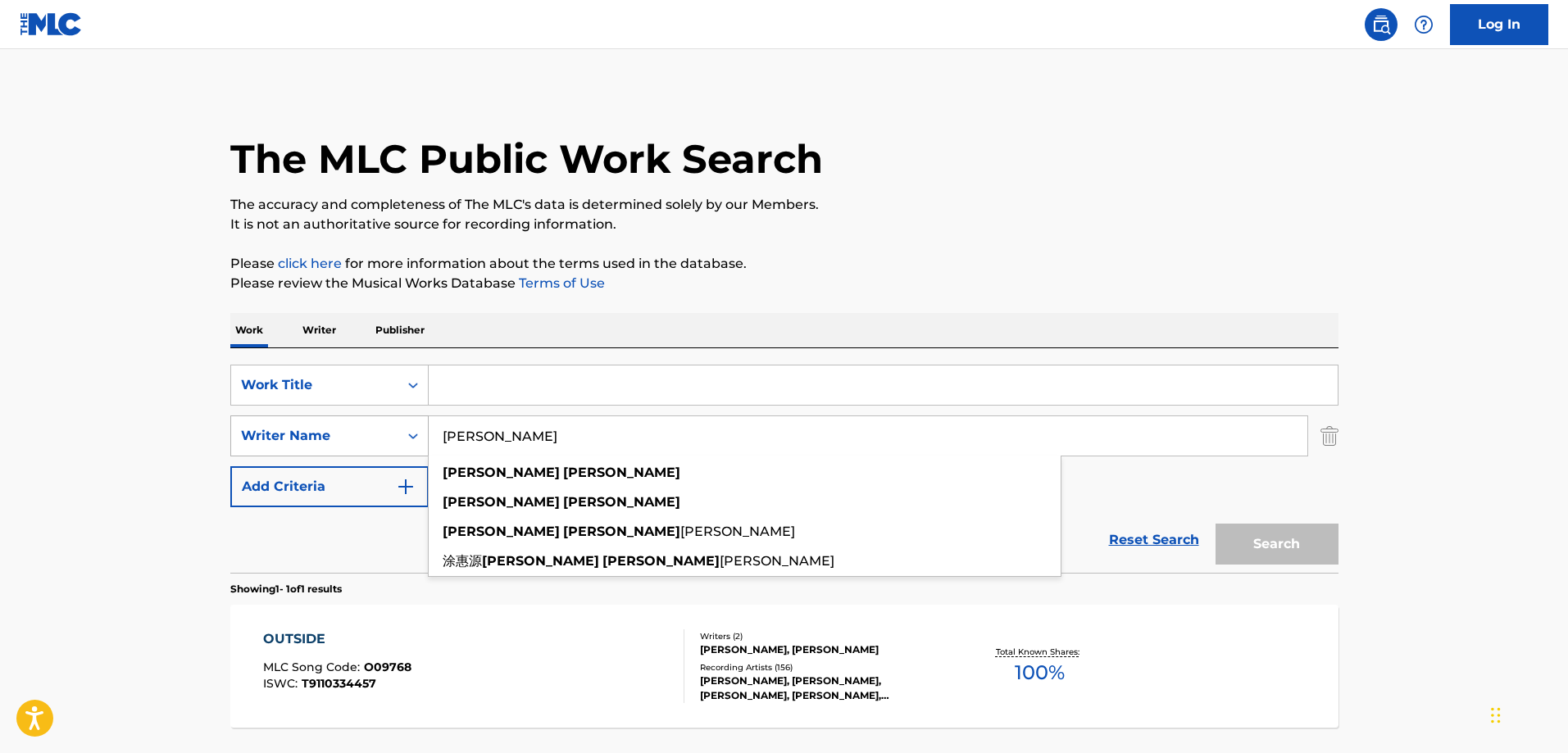
drag, startPoint x: 466, startPoint y: 437, endPoint x: 411, endPoint y: 426, distance: 56.1
click at [420, 426] on div "SearchWithCriteria095caf20-b86d-49fe-8105-db8777de2b73 Writer Name [PERSON_NAME…" at bounding box center [784, 436] width 1108 height 41
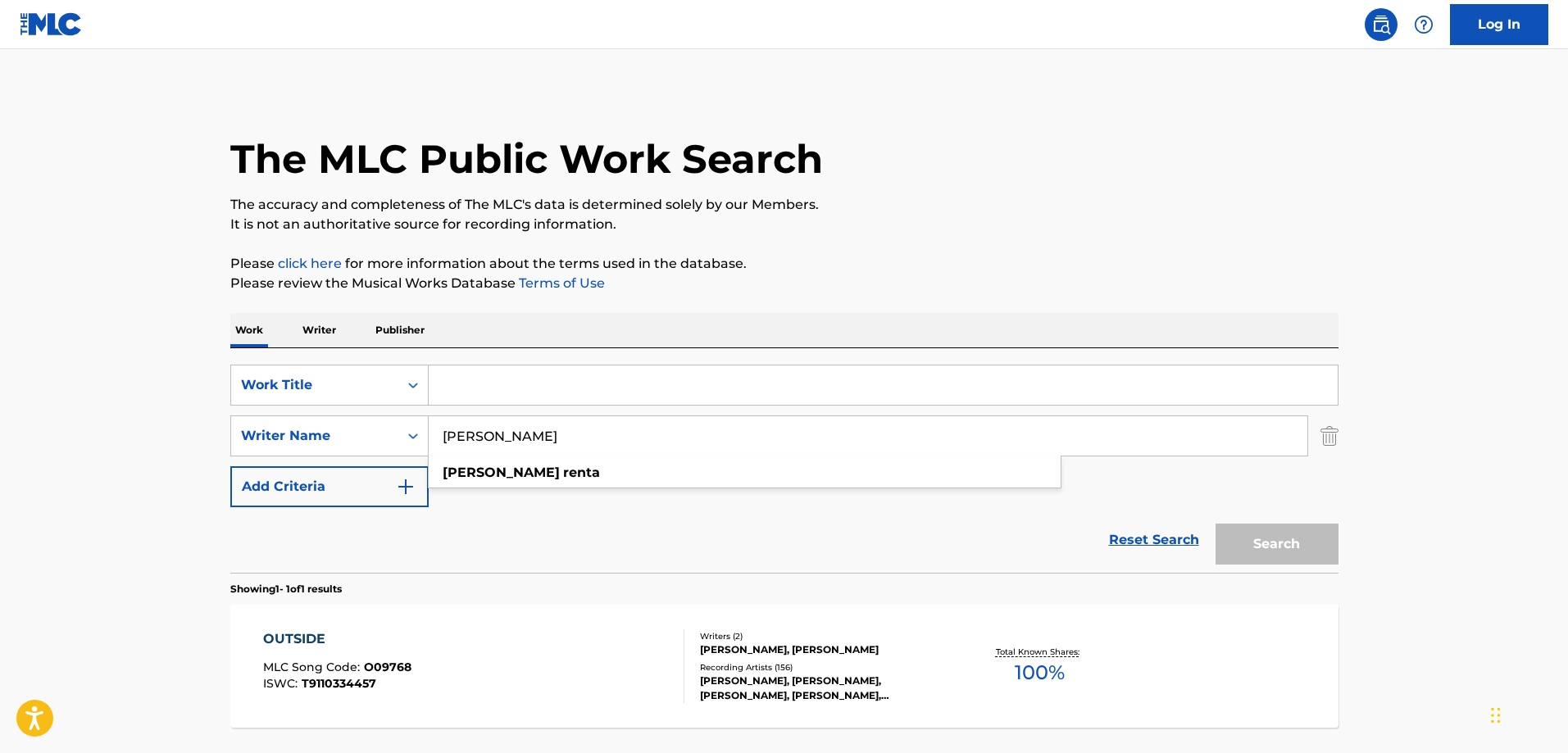
type input "[PERSON_NAME]"
click at [135, 473] on main "The MLC Public Work Search The accuracy and completeness of The MLC's data is d…" at bounding box center [784, 431] width 1568 height 764
click at [504, 393] on input "Search Form" at bounding box center [883, 385] width 908 height 40
drag, startPoint x: 628, startPoint y: 485, endPoint x: 741, endPoint y: 499, distance: 113.9
click at [628, 486] on div "SearchWithCriteriab8fca624-9100-41de-ab3a-dd6f80598581 Work Title SearchWithCri…" at bounding box center [784, 436] width 1108 height 142
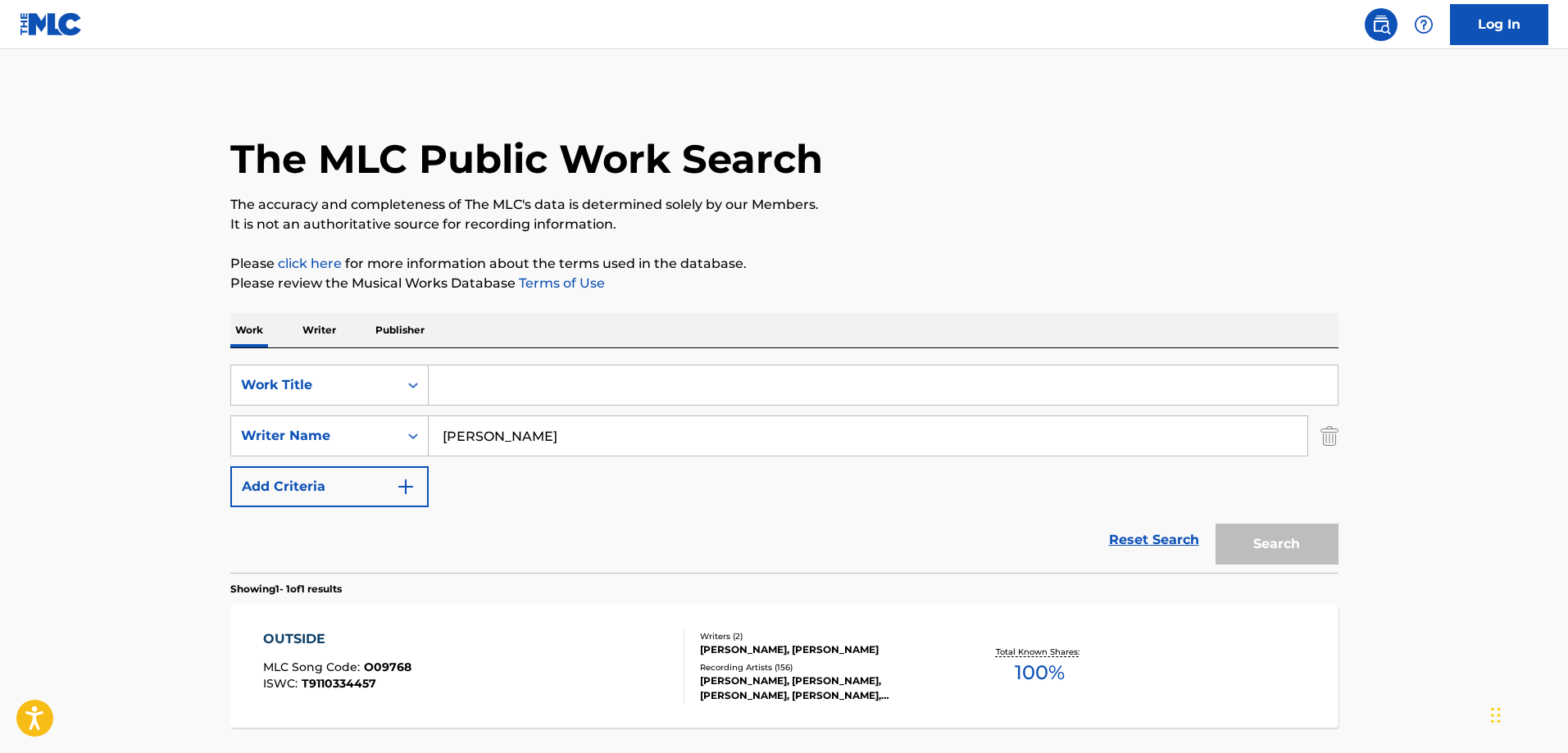
click at [502, 377] on input "Search Form" at bounding box center [883, 385] width 908 height 40
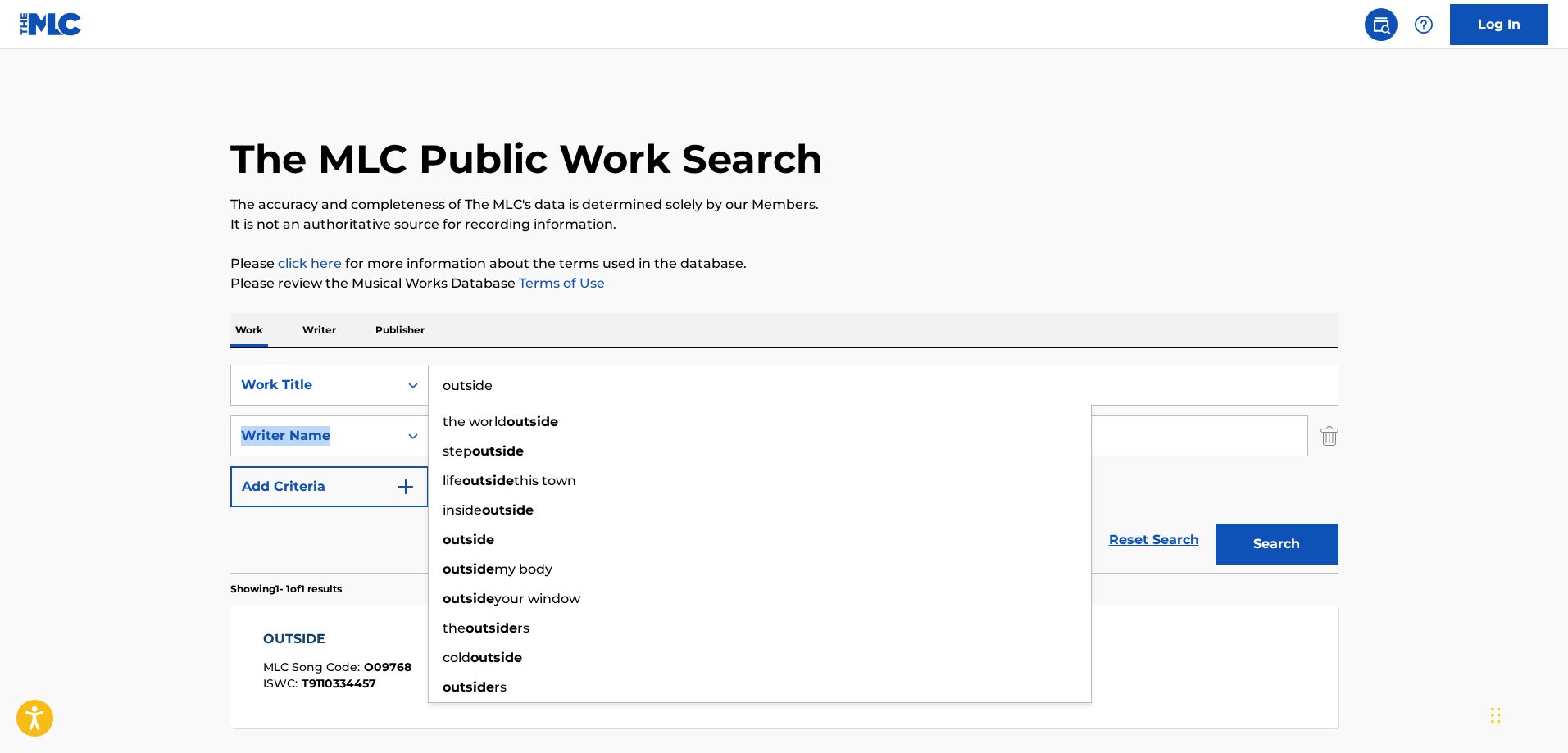
drag, startPoint x: 196, startPoint y: 420, endPoint x: 210, endPoint y: 425, distance: 14.9
click at [194, 420] on main "The MLC Public Work Search The accuracy and completeness of The MLC's data is d…" at bounding box center [784, 431] width 1568 height 764
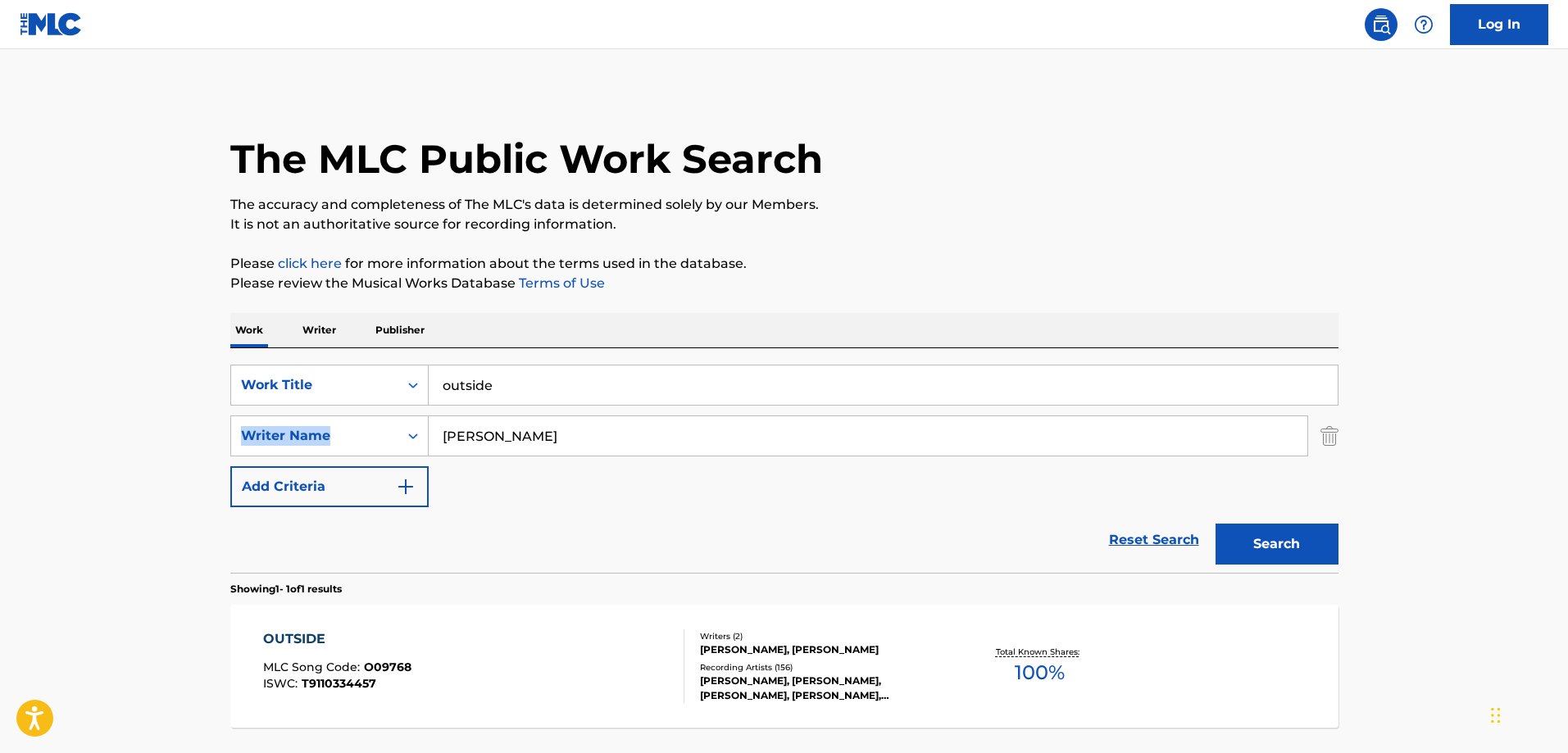
click at [1273, 542] on button "Search" at bounding box center [1277, 544] width 123 height 41
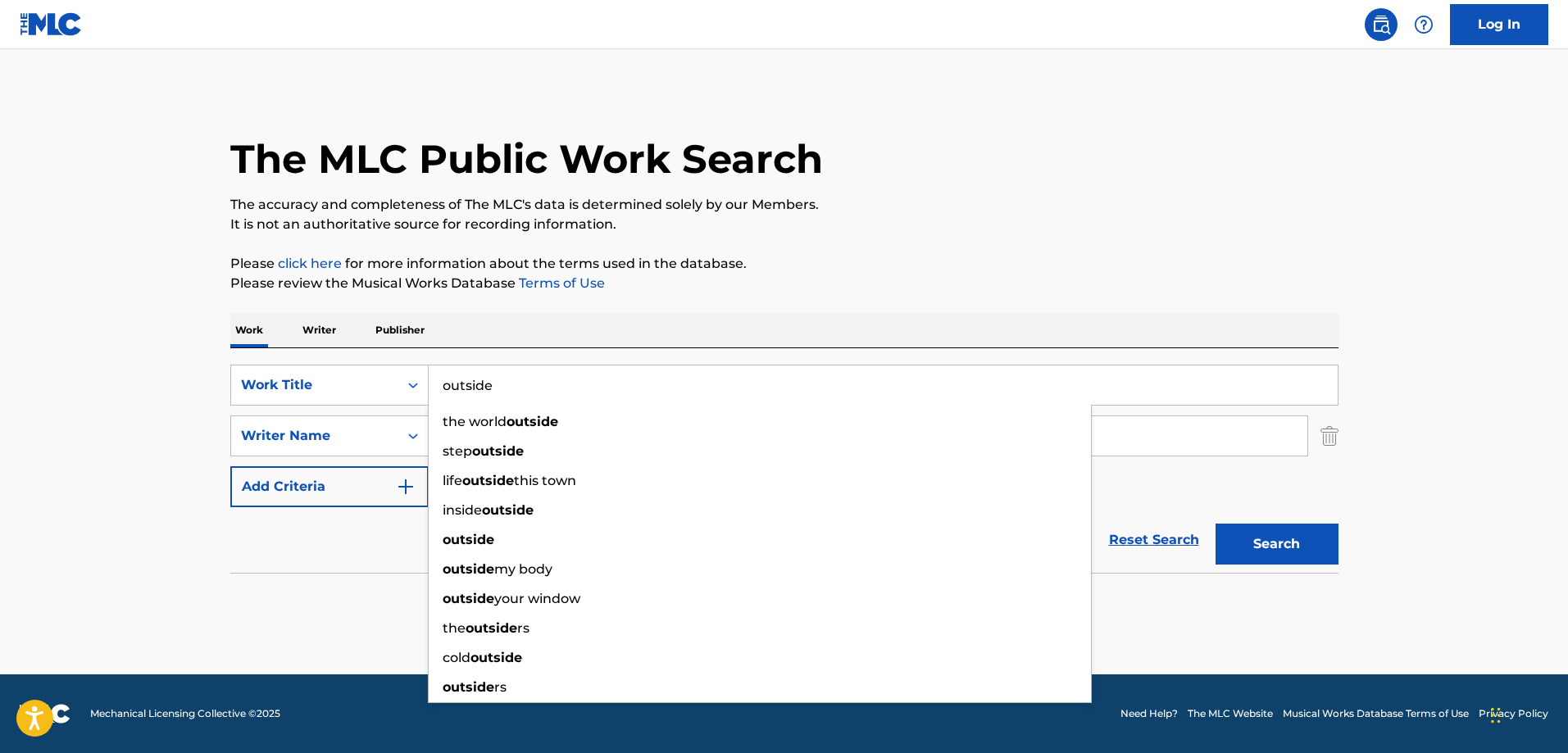
drag, startPoint x: 509, startPoint y: 391, endPoint x: 427, endPoint y: 391, distance: 82.0
click at [428, 391] on input "outside" at bounding box center [883, 385] width 908 height 40
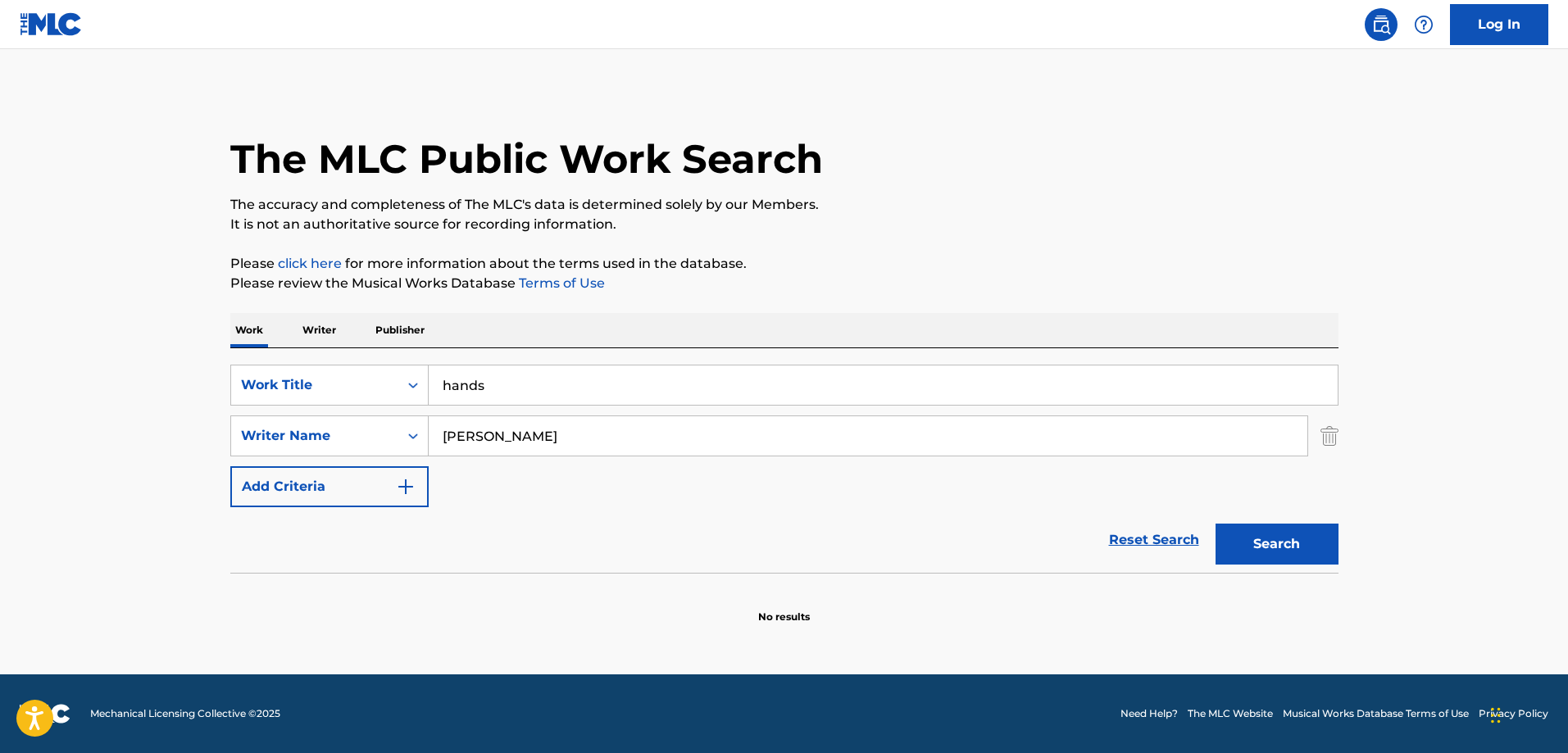
click at [129, 384] on main "The MLC Public Work Search The accuracy and completeness of The MLC's data is d…" at bounding box center [784, 362] width 1568 height 625
click at [1258, 541] on button "Search" at bounding box center [1277, 544] width 123 height 41
drag, startPoint x: 507, startPoint y: 386, endPoint x: 444, endPoint y: 386, distance: 63.0
click at [444, 386] on input "hands" at bounding box center [883, 385] width 908 height 40
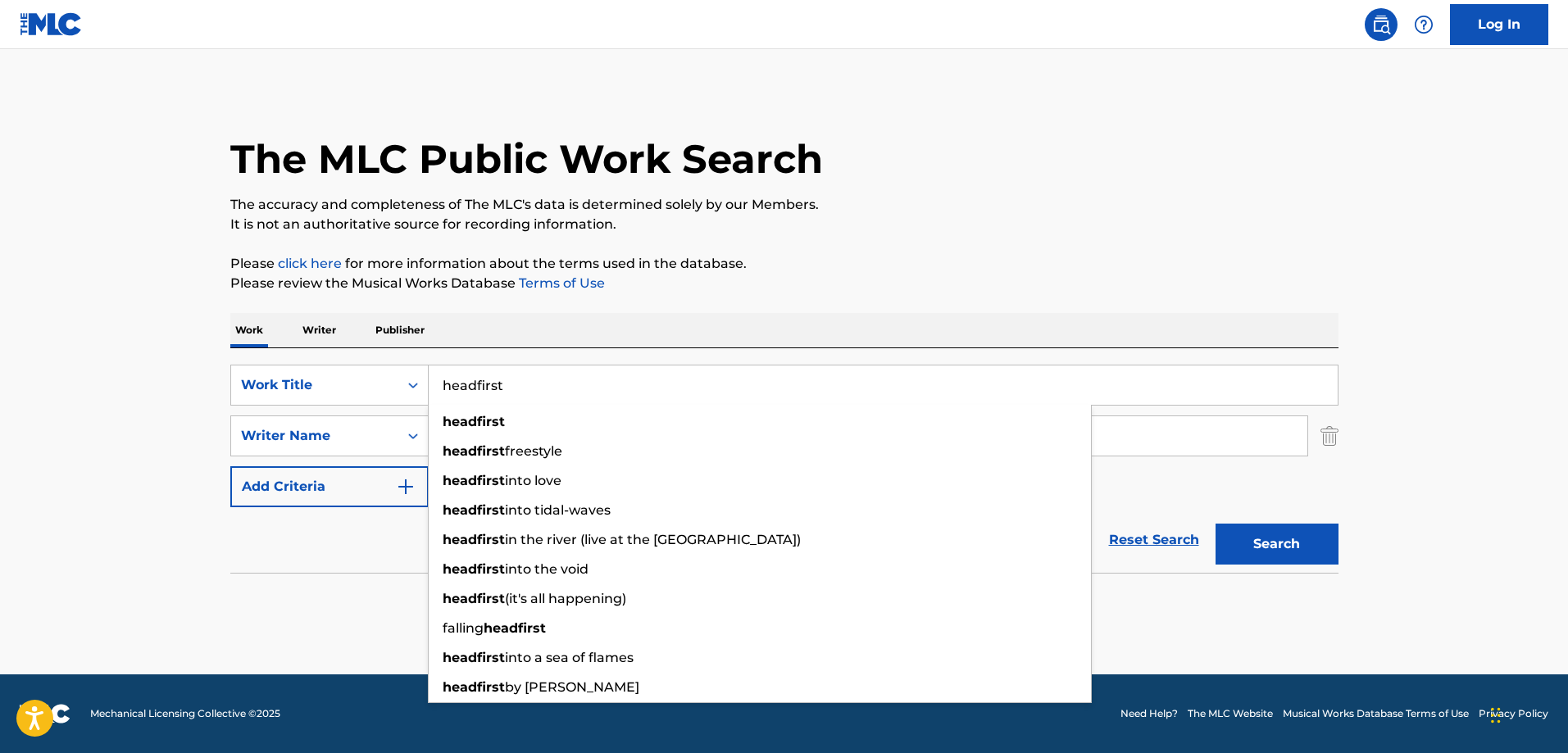
type input "headfirst"
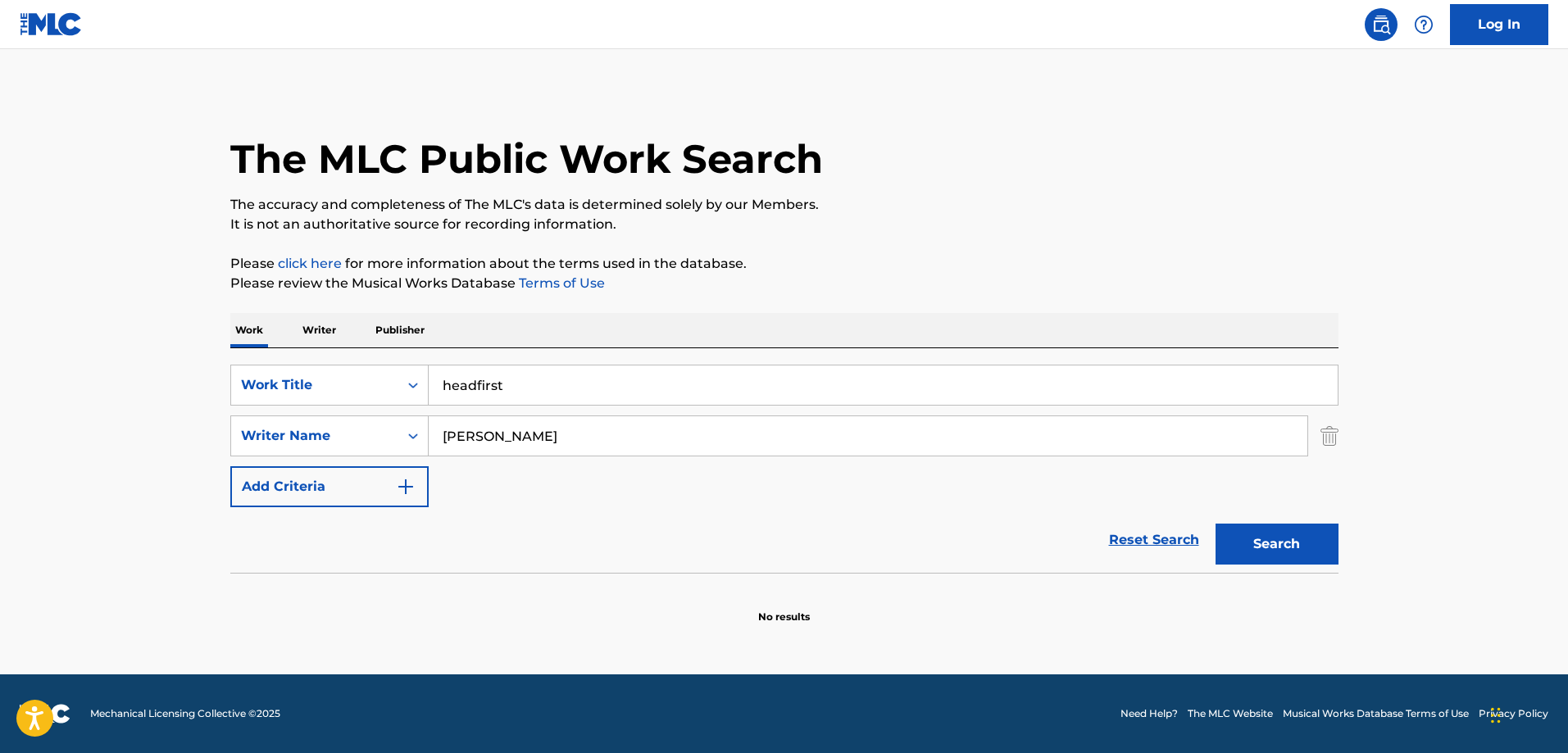
click at [166, 414] on main "The MLC Public Work Search The accuracy and completeness of The MLC's data is d…" at bounding box center [784, 362] width 1568 height 625
click at [1245, 547] on button "Search" at bounding box center [1277, 544] width 123 height 41
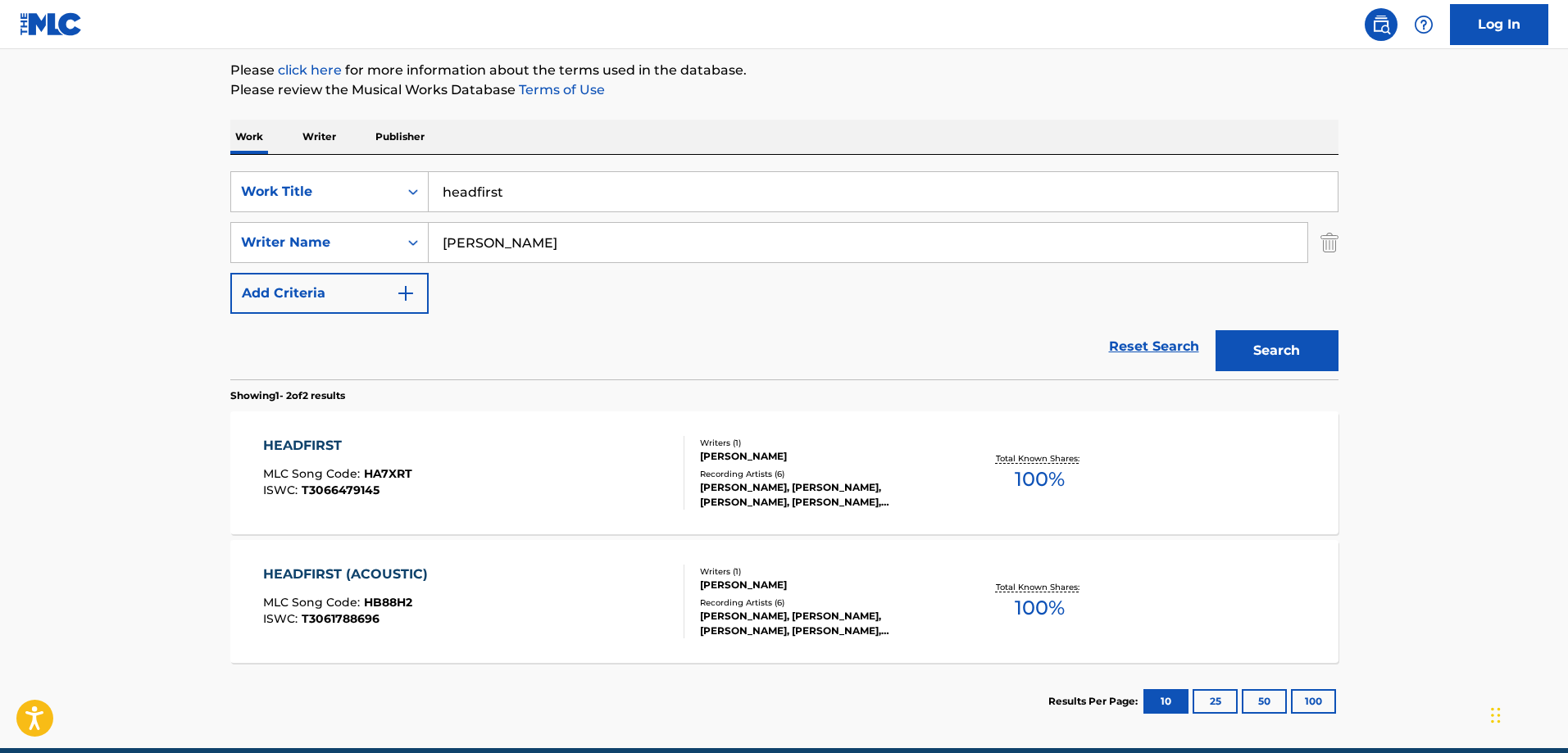
scroll to position [246, 0]
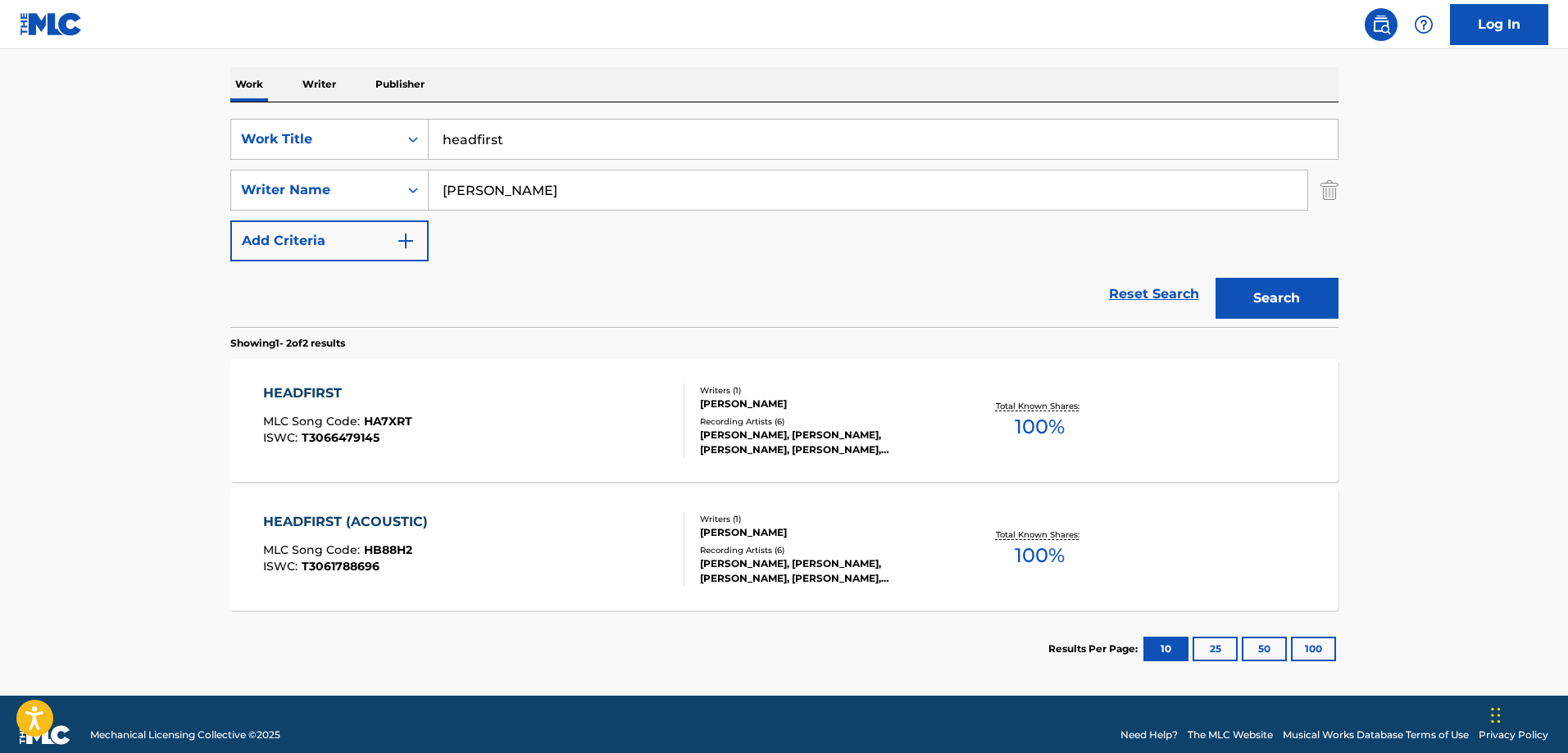
click at [299, 388] on div "HEADFIRST" at bounding box center [337, 393] width 149 height 19
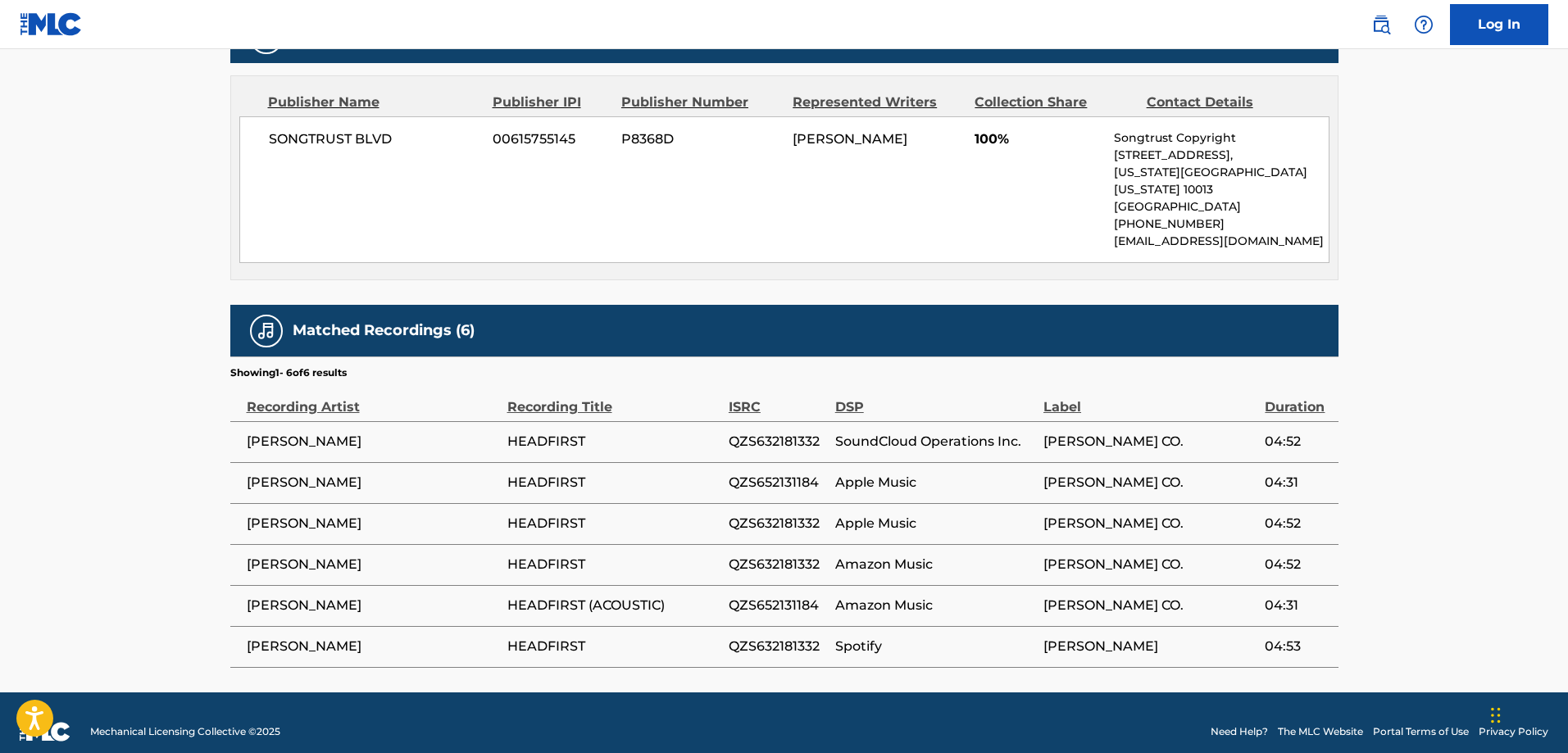
scroll to position [754, 0]
click at [271, 431] on span "[PERSON_NAME]" at bounding box center [373, 440] width 253 height 19
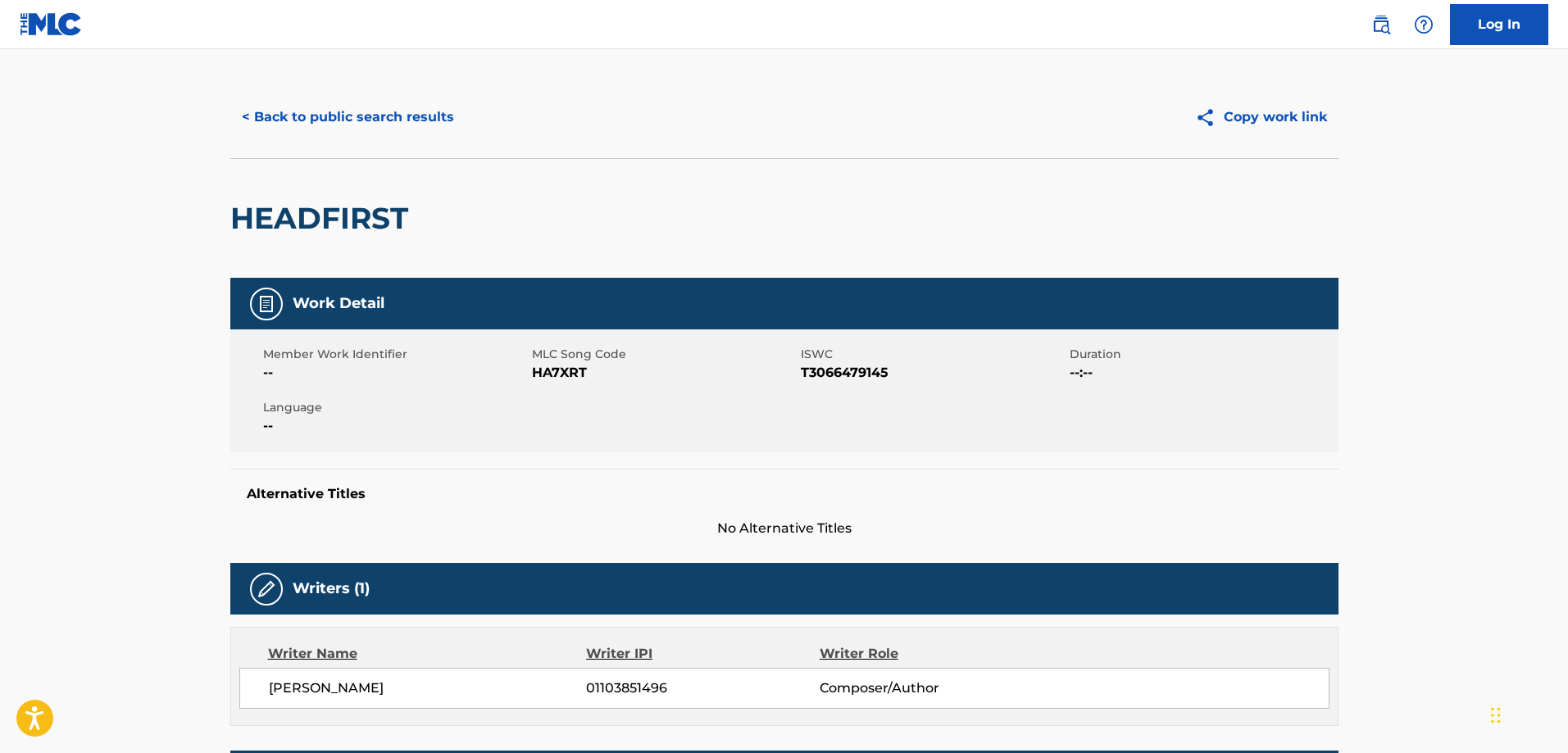
scroll to position [0, 0]
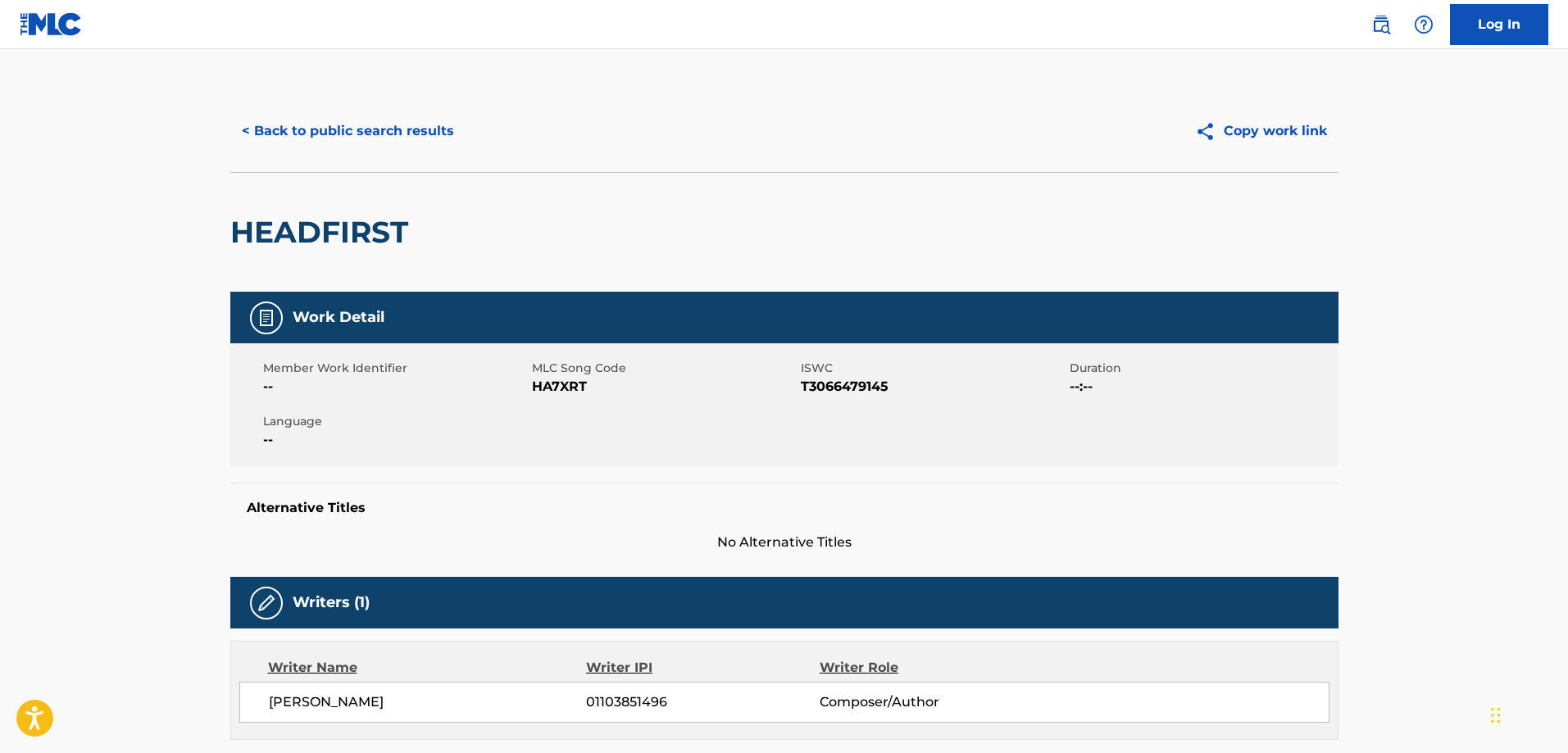
click at [387, 135] on button "< Back to public search results" at bounding box center [348, 131] width 235 height 41
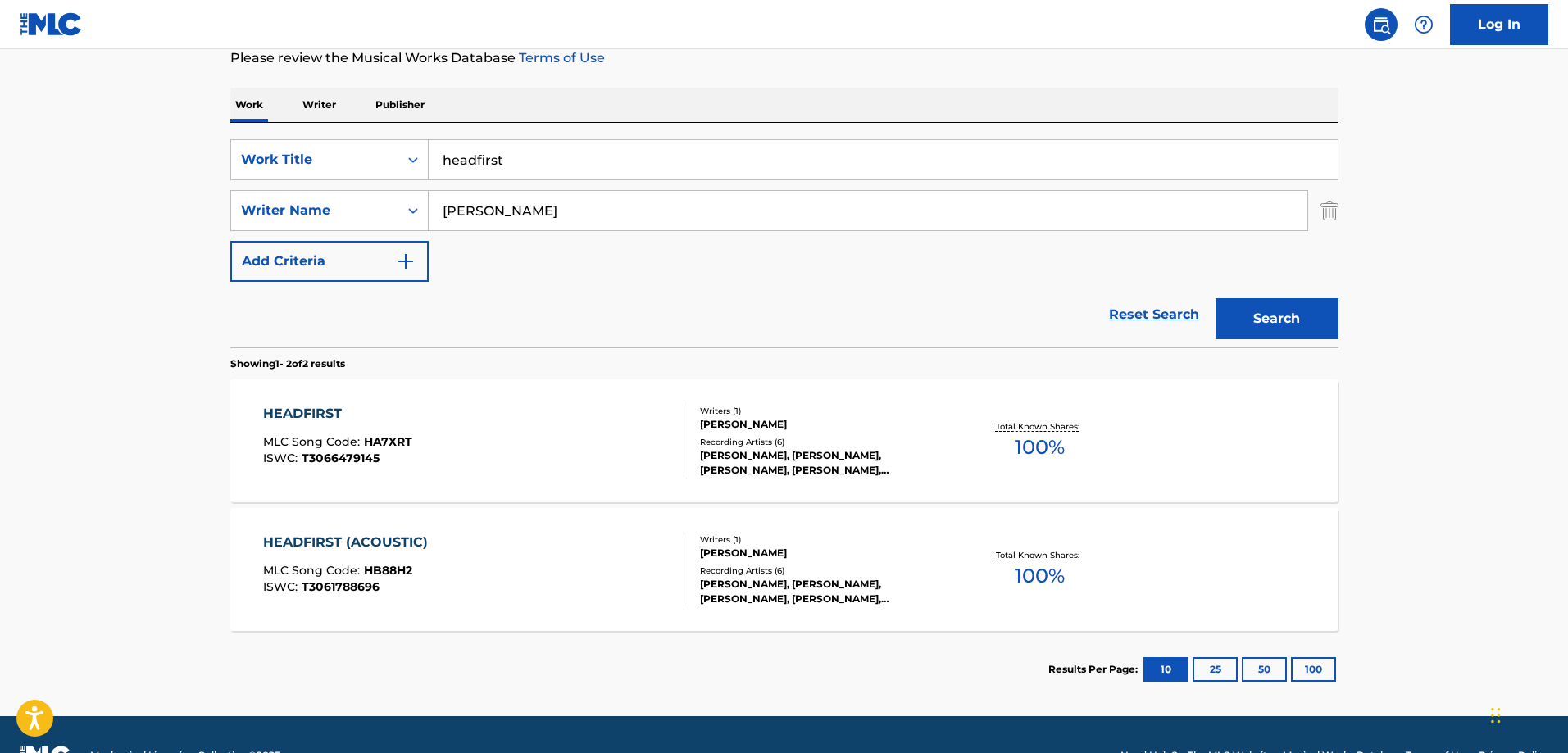
scroll to position [104, 0]
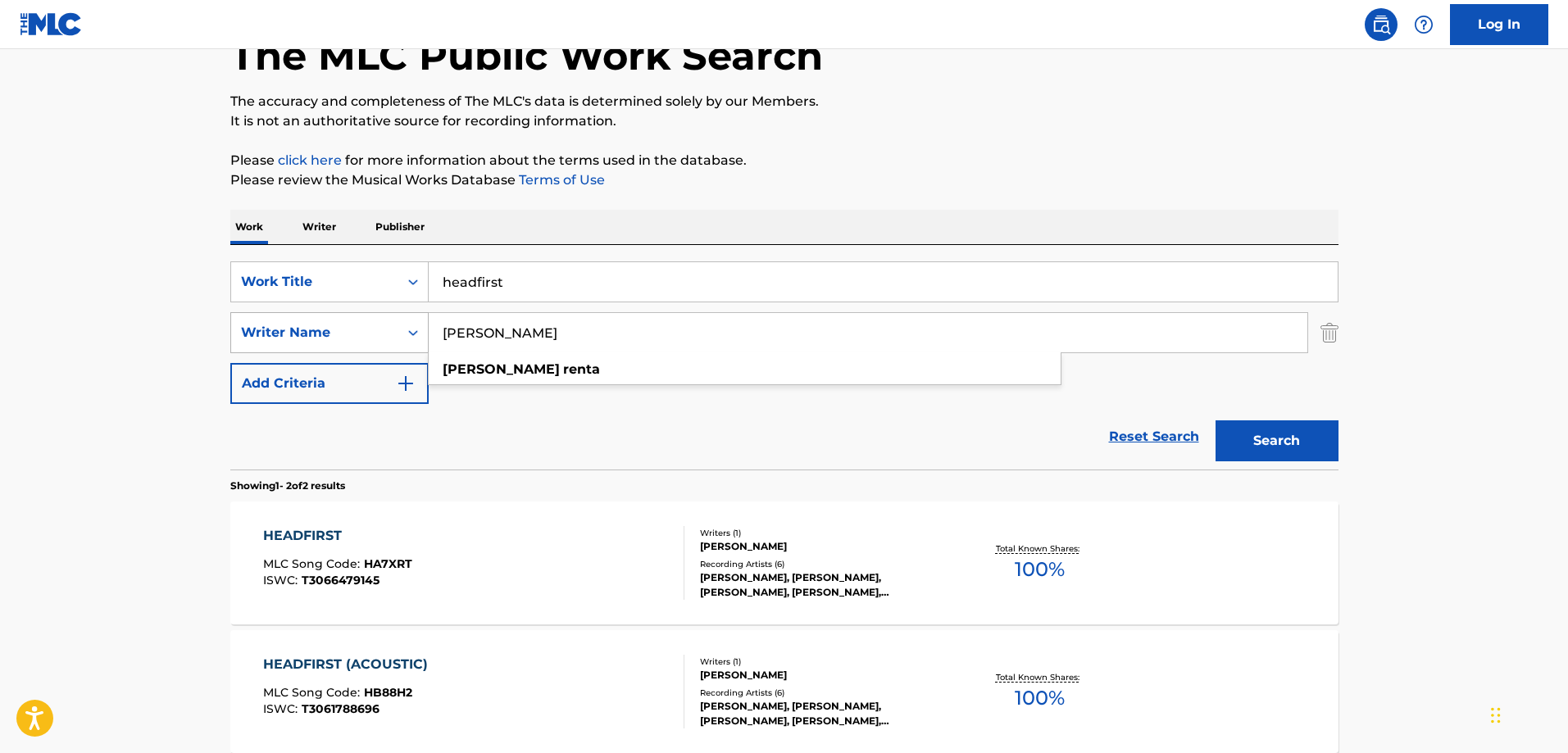
drag, startPoint x: 531, startPoint y: 334, endPoint x: 415, endPoint y: 327, distance: 116.2
click at [415, 327] on div "SearchWithCriteria095caf20-b86d-49fe-8105-db8777de2b73 Writer Name [PERSON_NAME…" at bounding box center [784, 333] width 1108 height 41
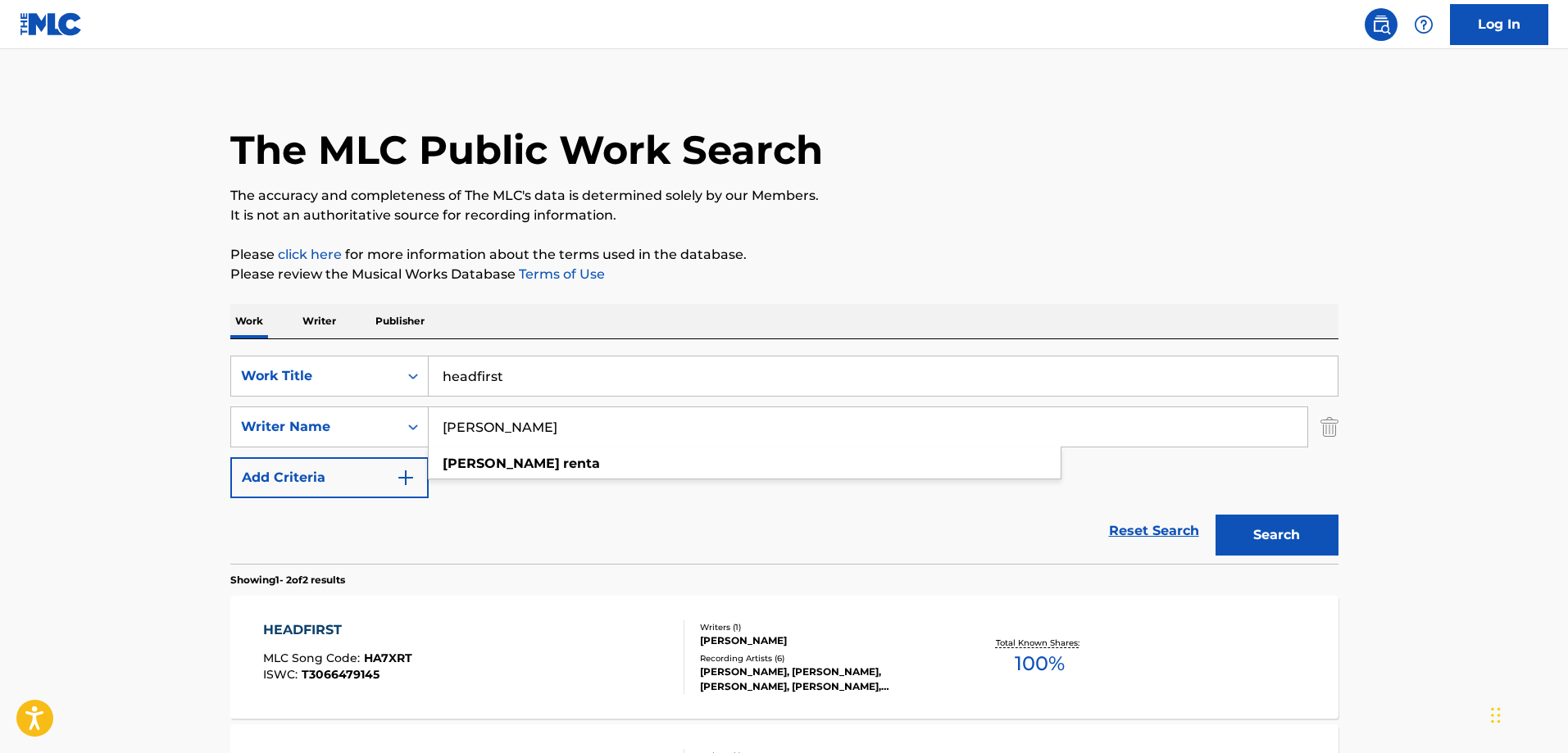
scroll to position [0, 0]
